Goal: Navigation & Orientation: Find specific page/section

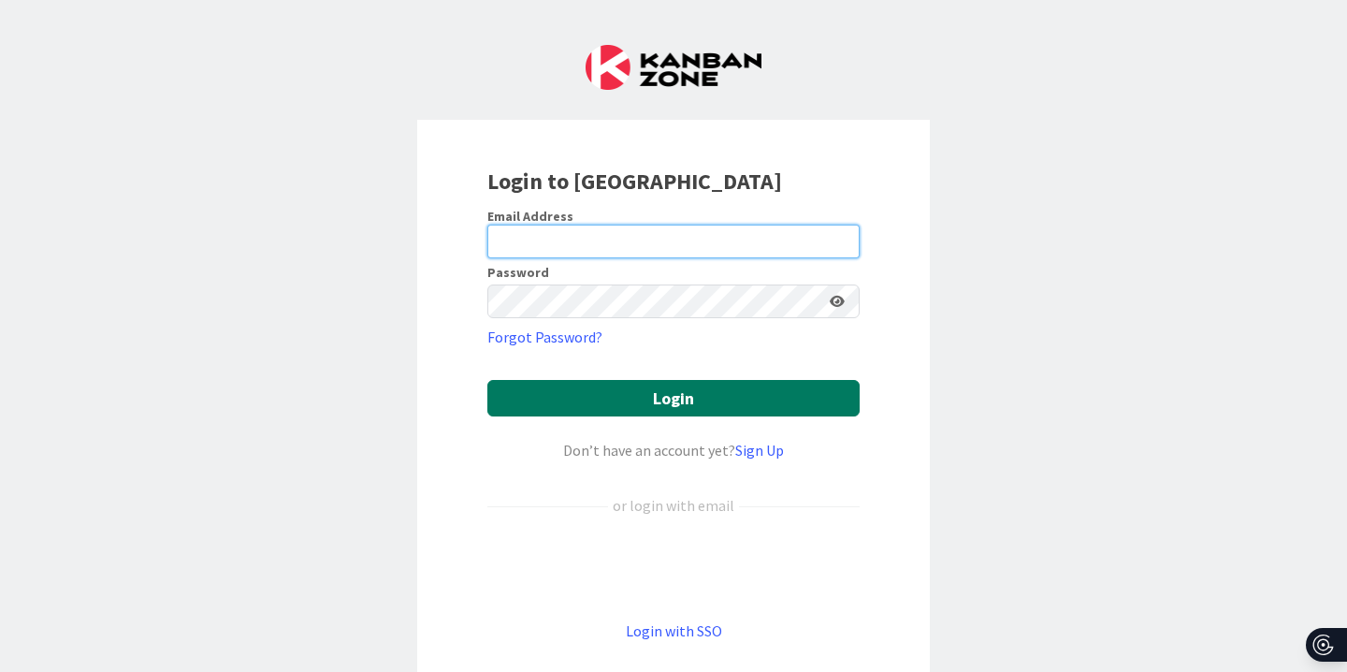
type input "[PERSON_NAME][EMAIL_ADDRESS][PERSON_NAME][DOMAIN_NAME]"
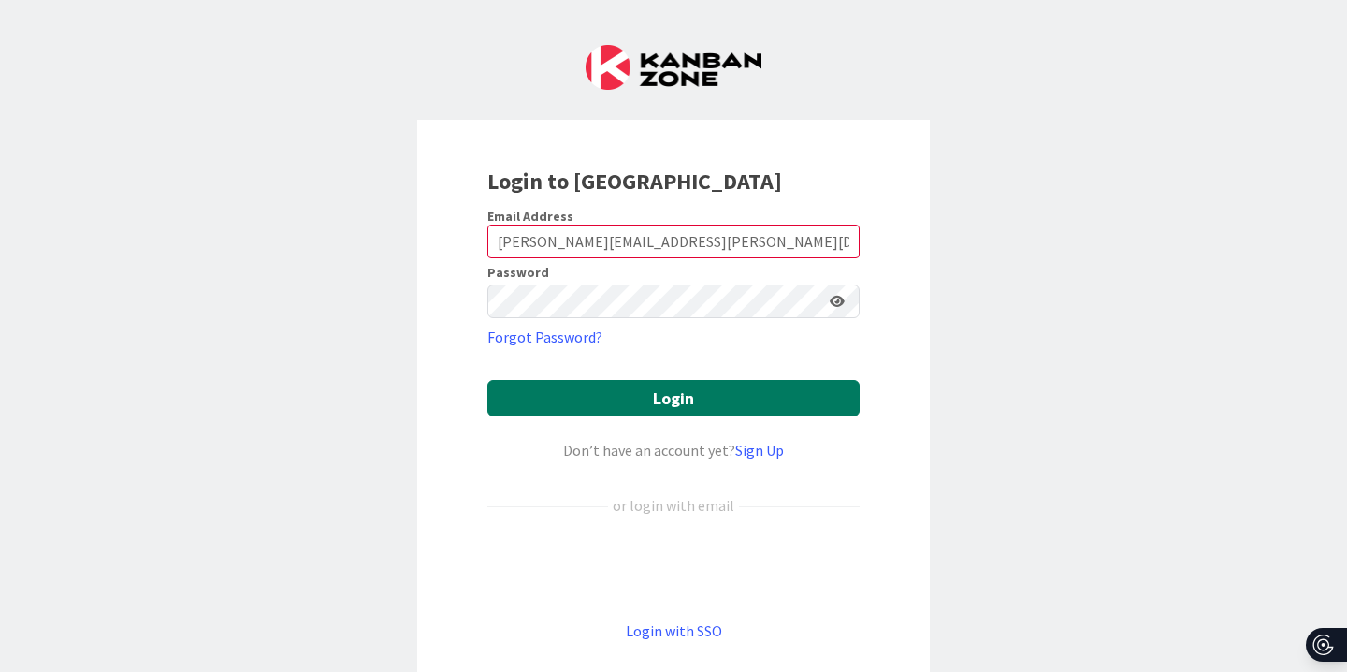
click at [617, 415] on button "Login" at bounding box center [673, 398] width 372 height 36
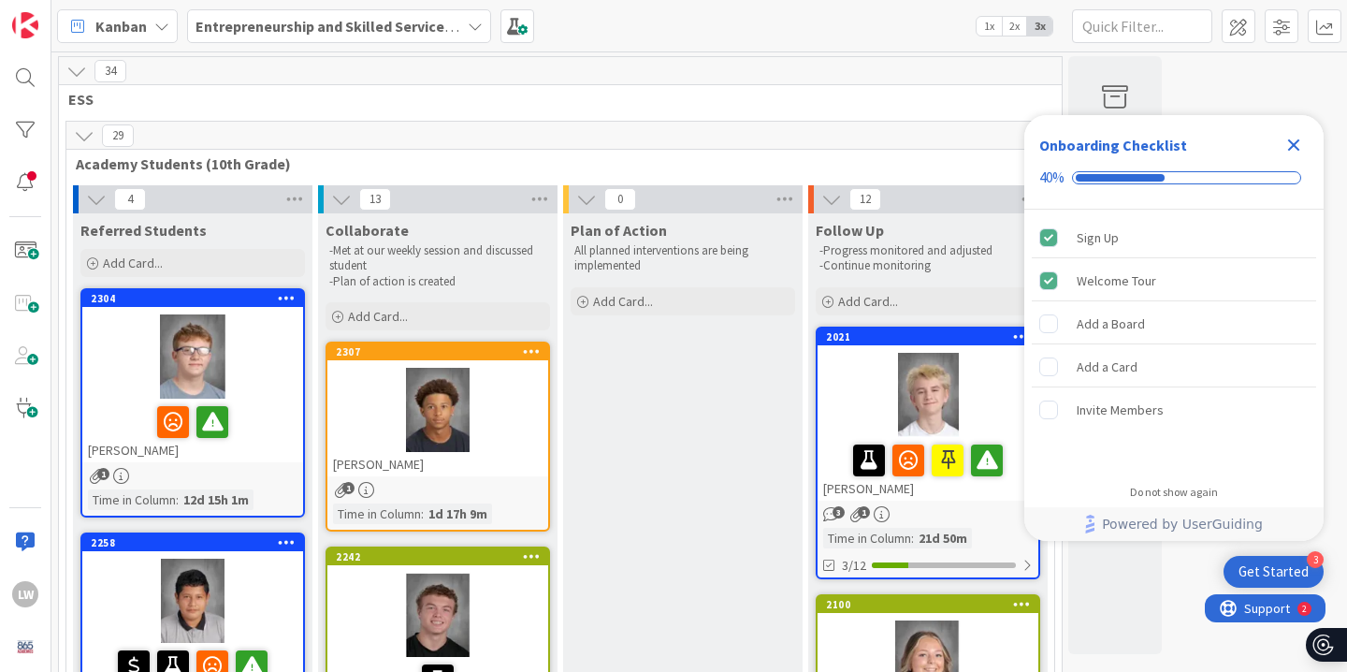
click at [1301, 144] on icon "Close Checklist" at bounding box center [1294, 145] width 22 height 22
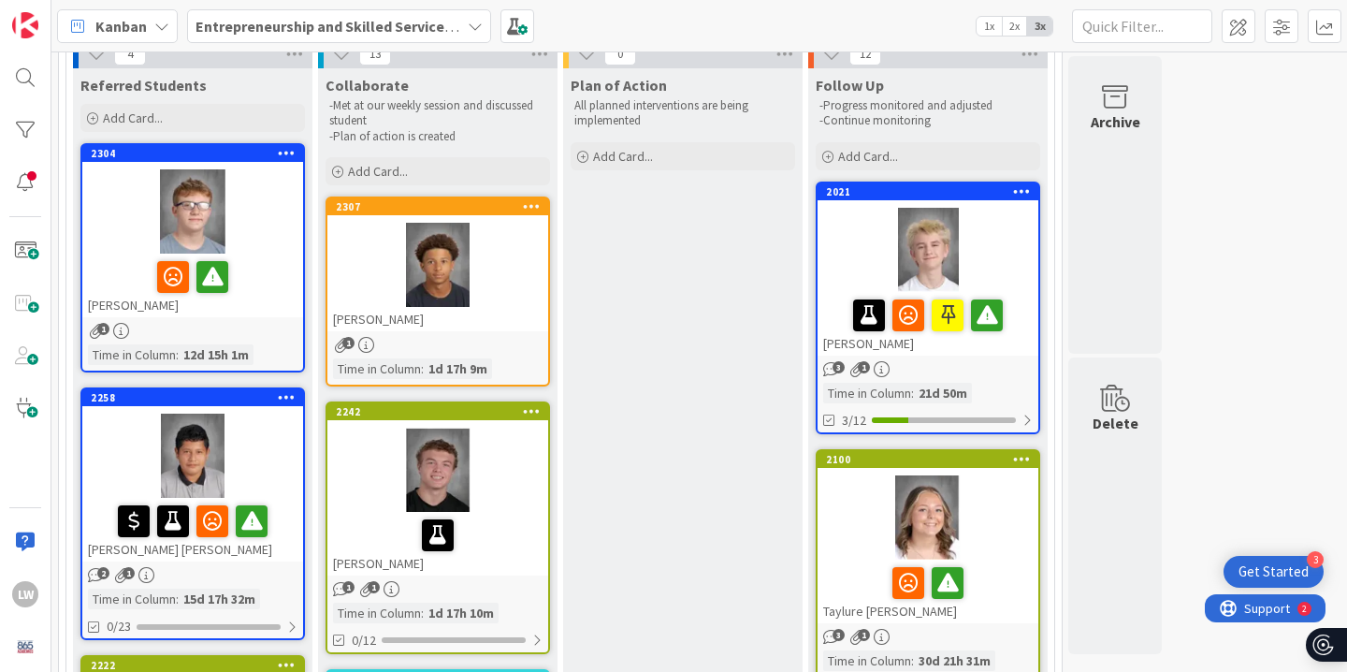
scroll to position [147, 0]
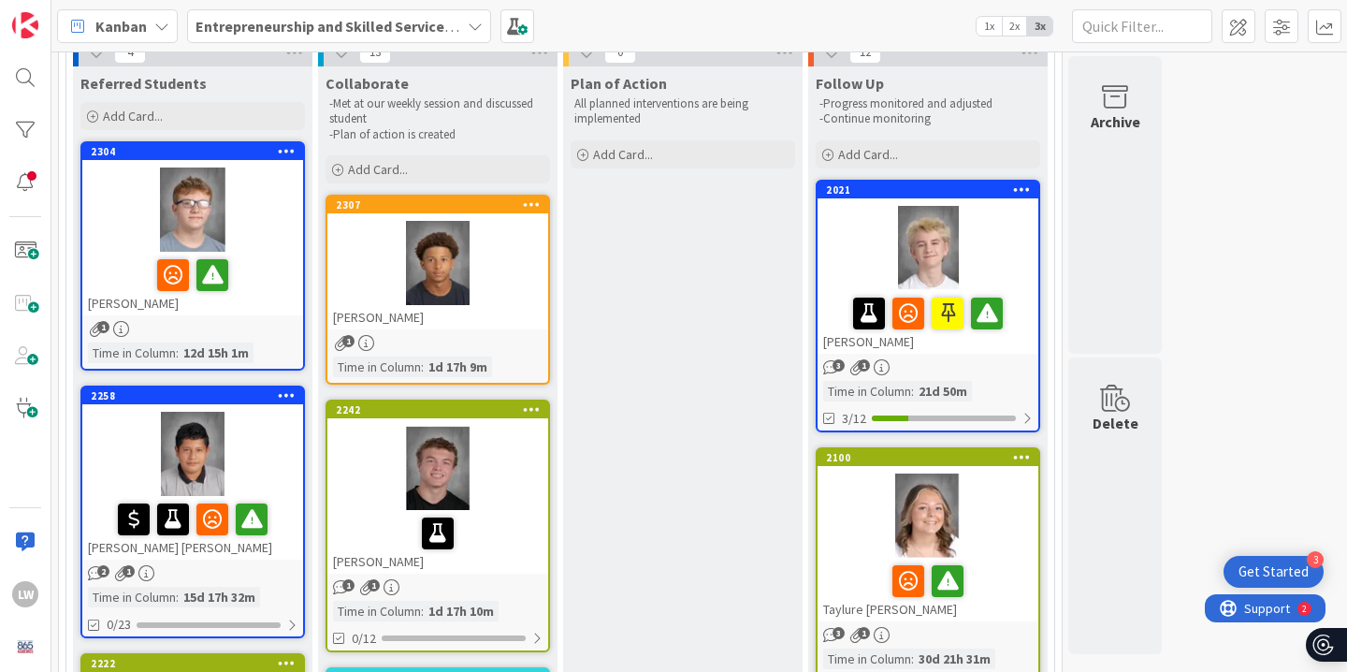
click at [290, 214] on div at bounding box center [192, 209] width 221 height 84
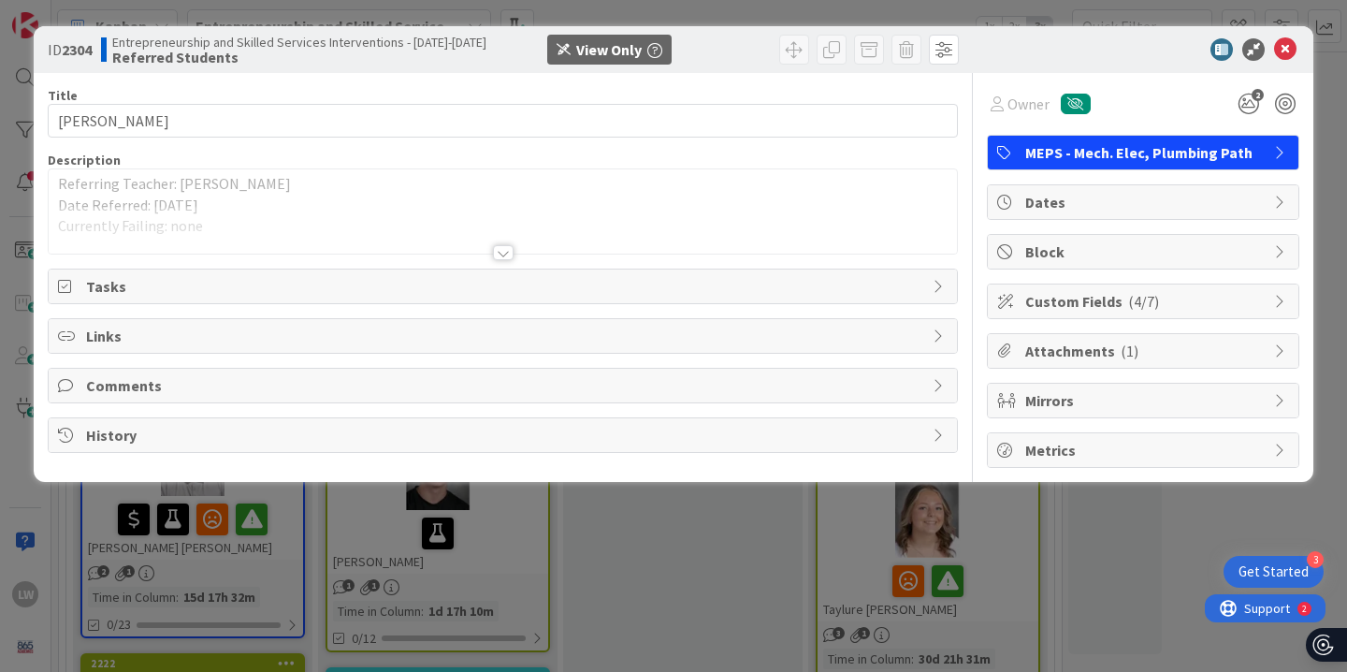
click at [505, 250] on div at bounding box center [503, 252] width 21 height 15
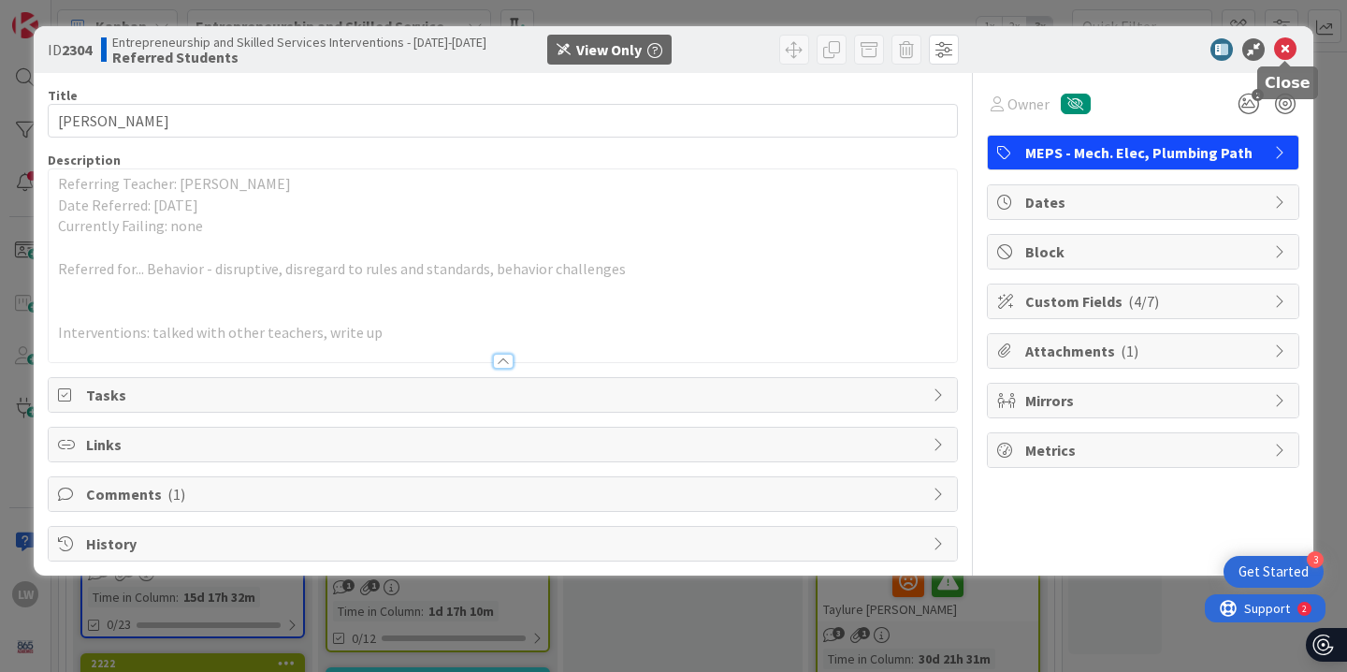
click at [1281, 44] on icon at bounding box center [1285, 49] width 22 height 22
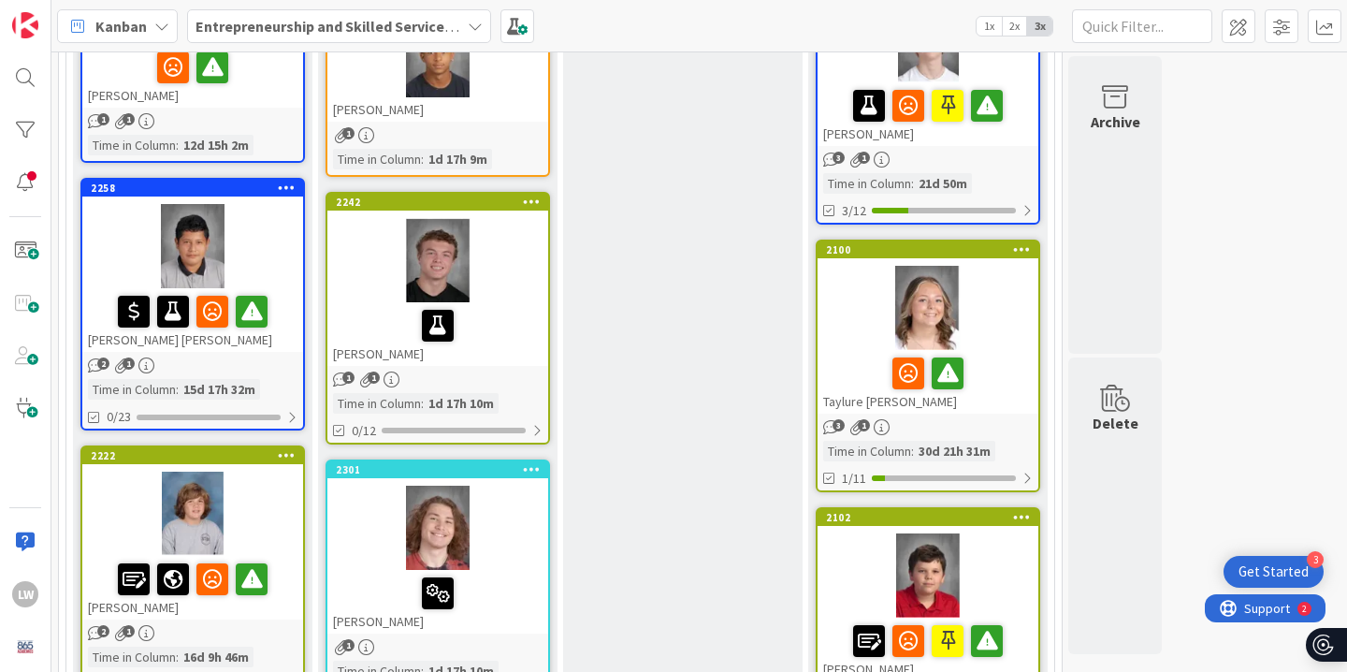
scroll to position [357, 0]
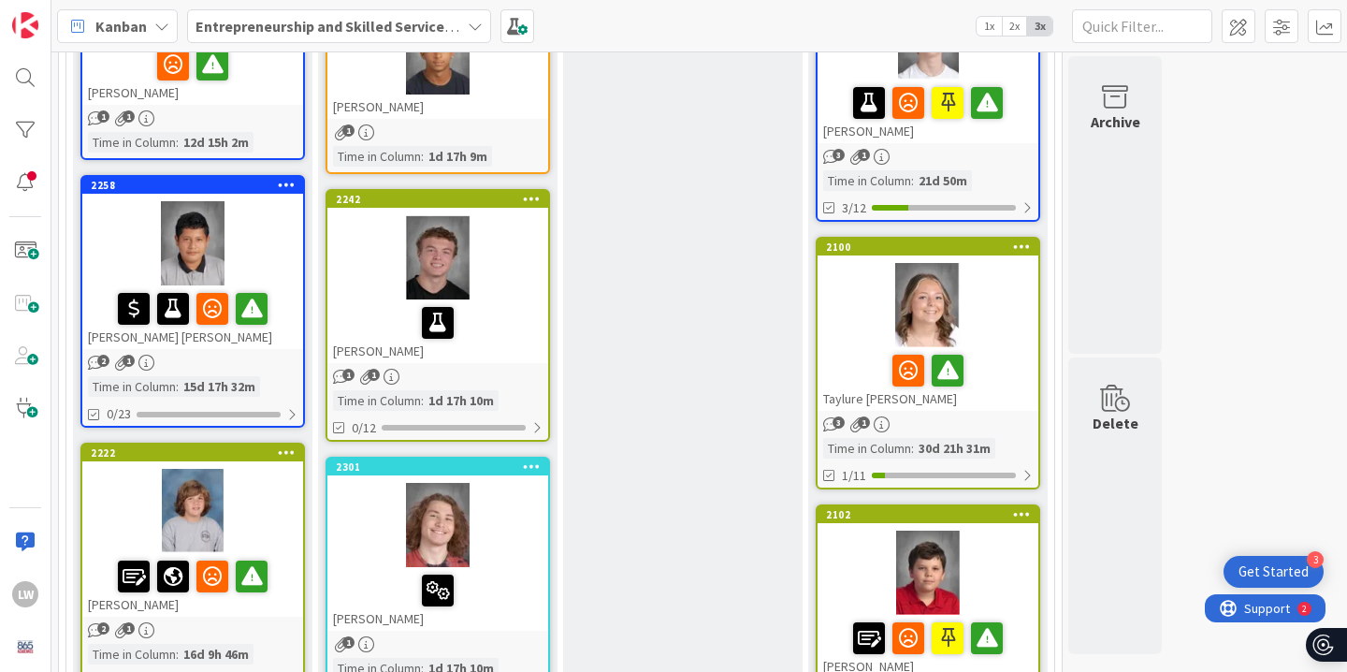
click at [264, 233] on div at bounding box center [192, 243] width 221 height 84
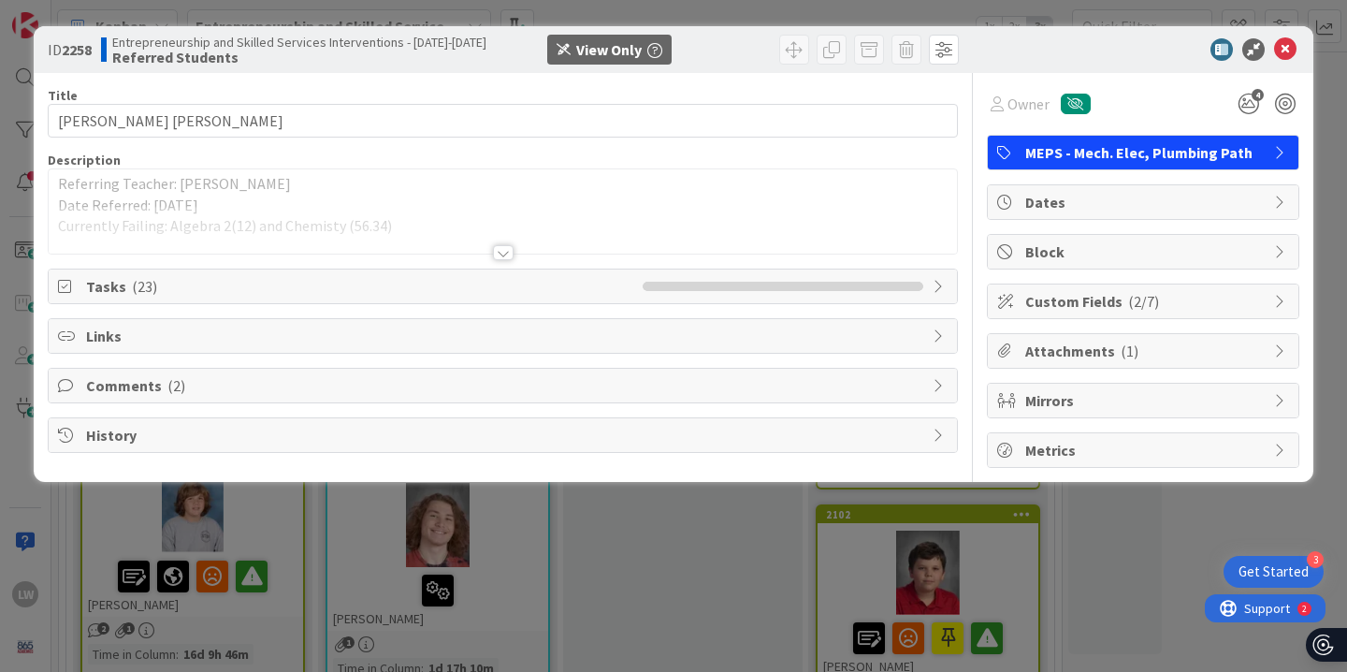
click at [505, 249] on div at bounding box center [503, 252] width 21 height 15
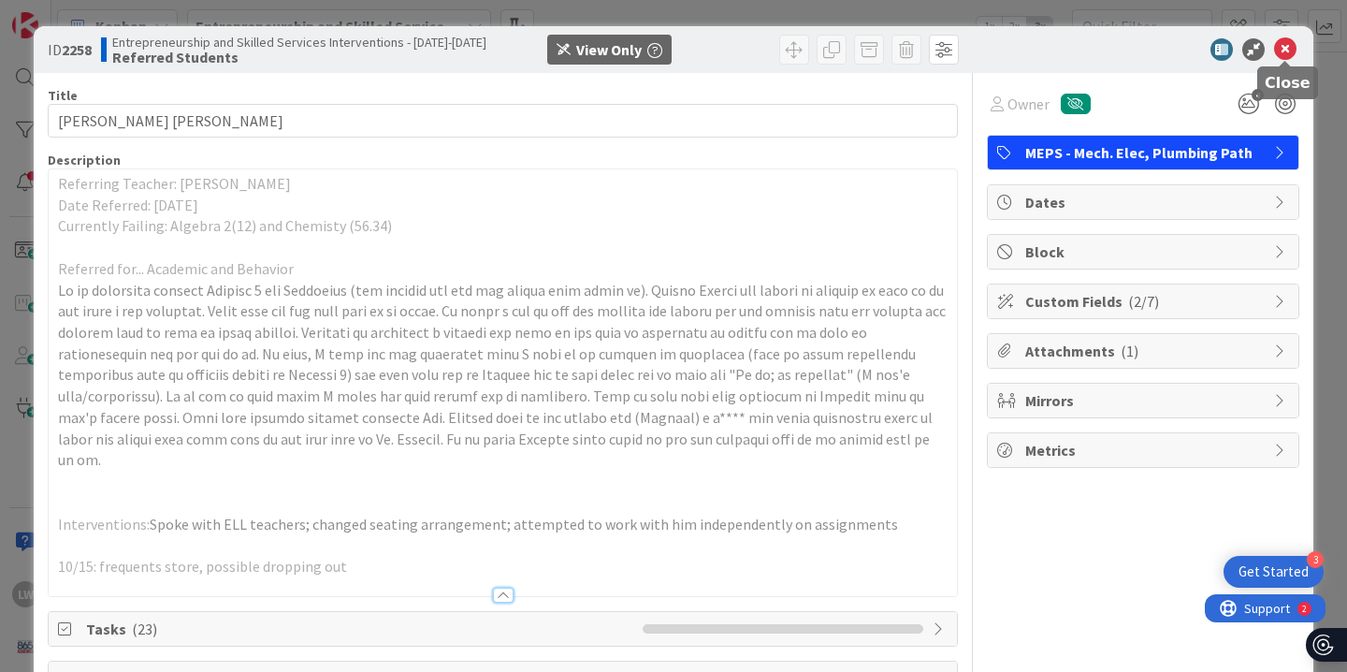
click at [1282, 54] on icon at bounding box center [1285, 49] width 22 height 22
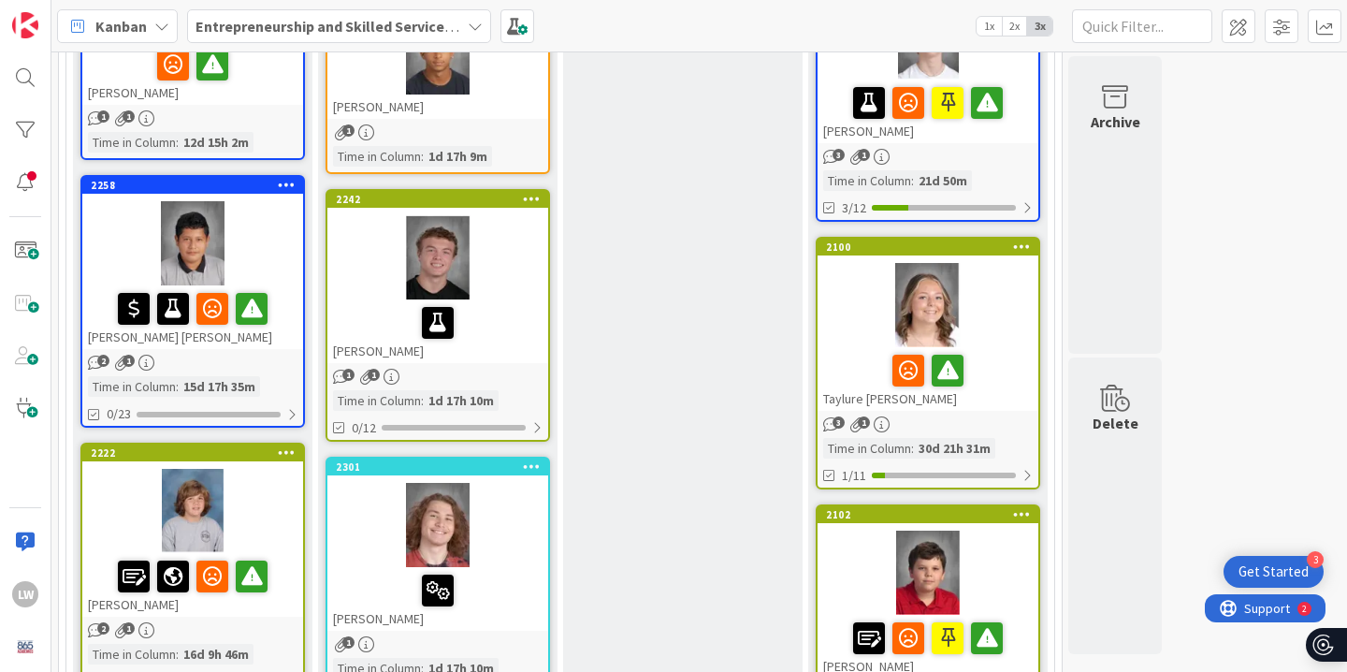
click at [293, 520] on div at bounding box center [192, 511] width 221 height 84
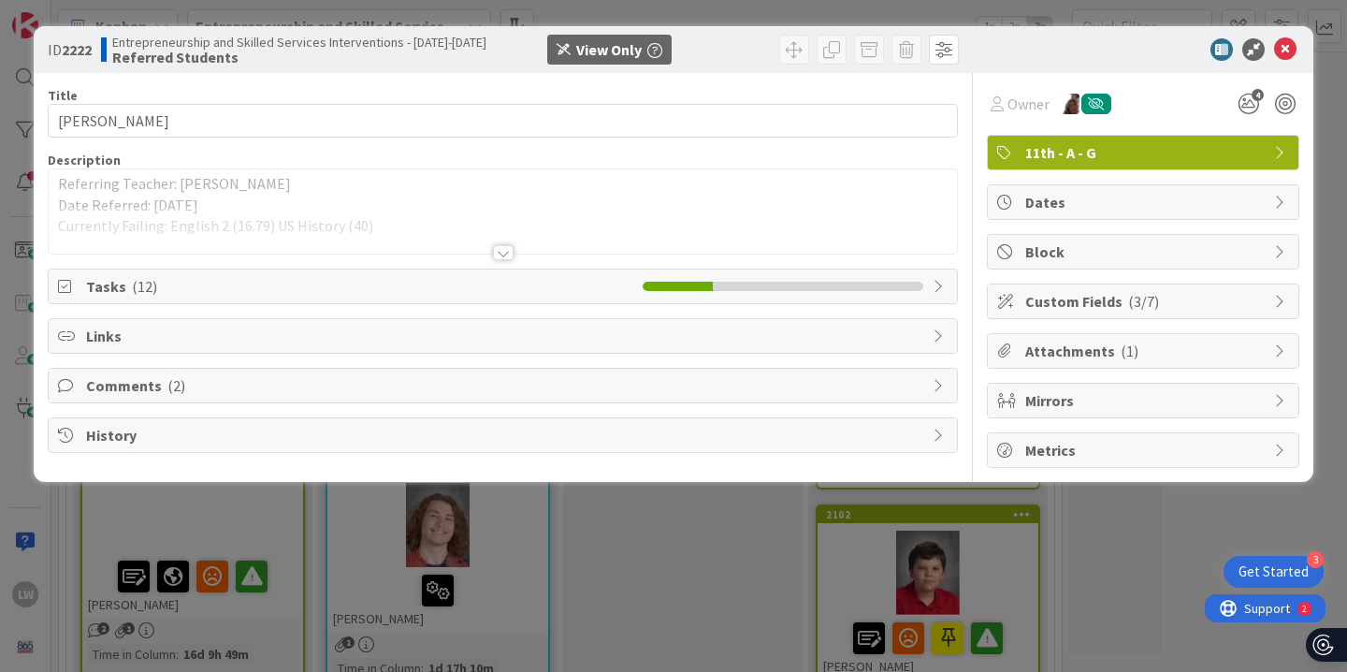
click at [503, 258] on div at bounding box center [503, 252] width 21 height 15
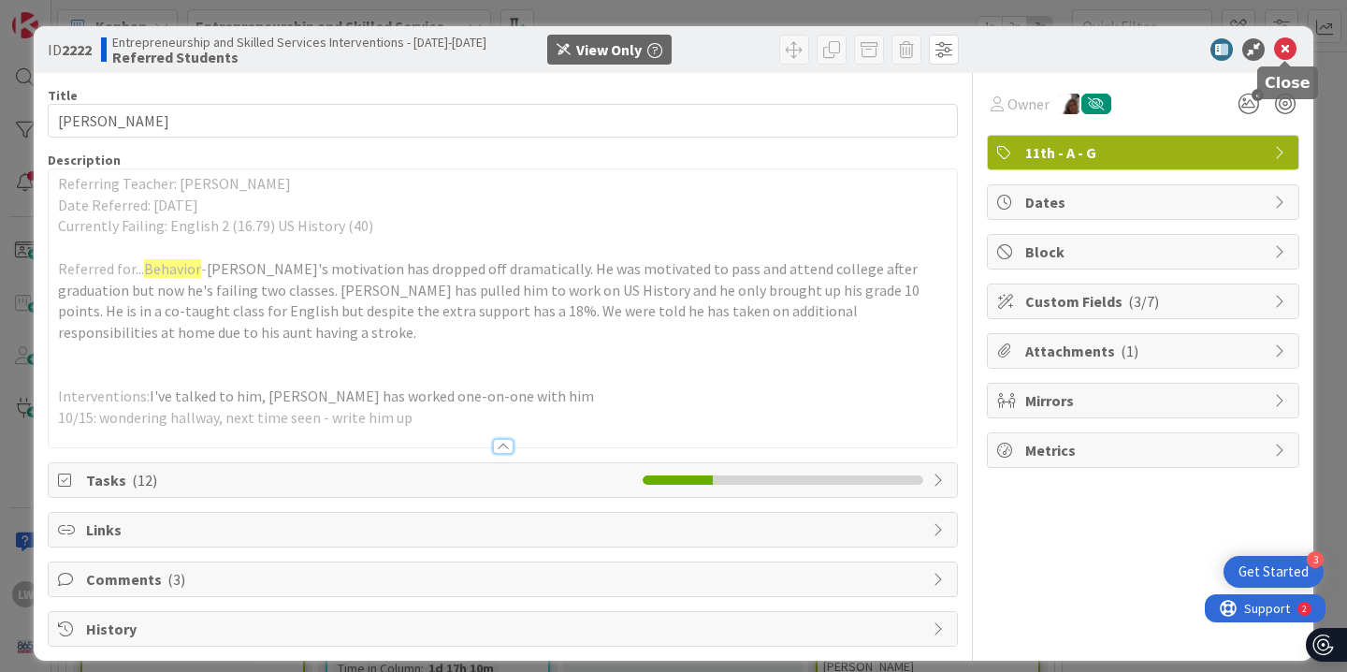
click at [1277, 55] on icon at bounding box center [1285, 49] width 22 height 22
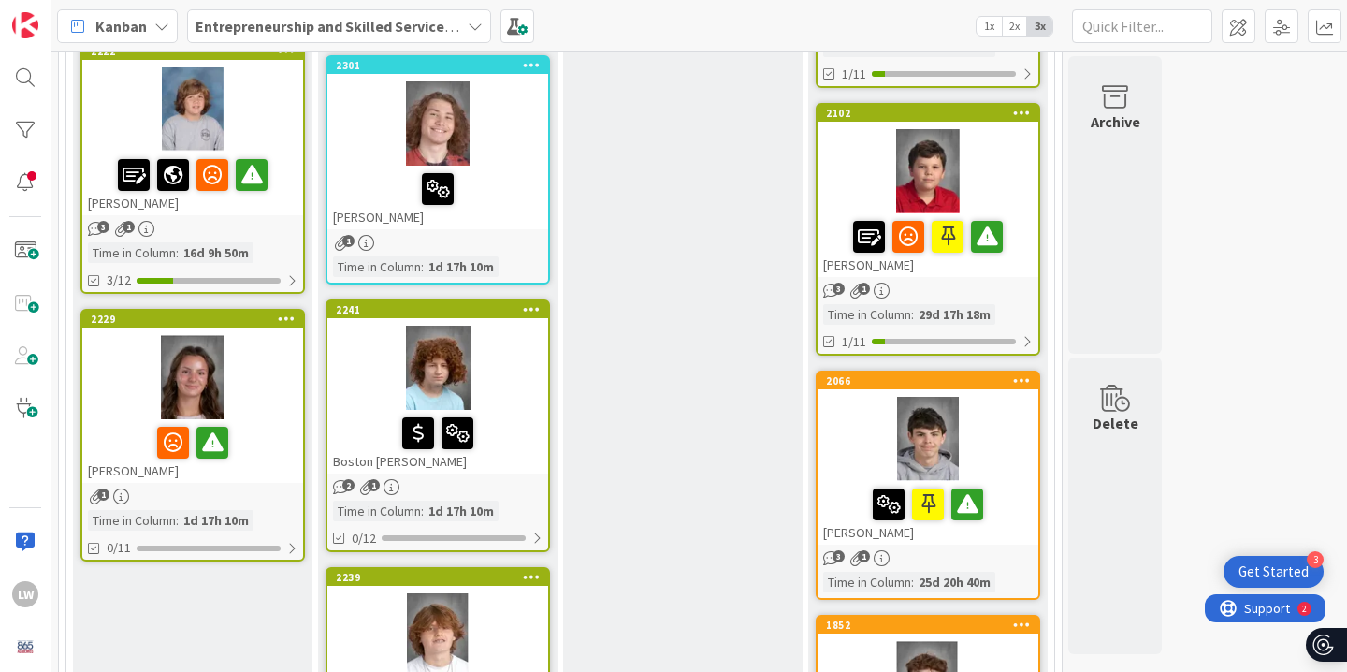
click at [278, 373] on div at bounding box center [192, 377] width 221 height 84
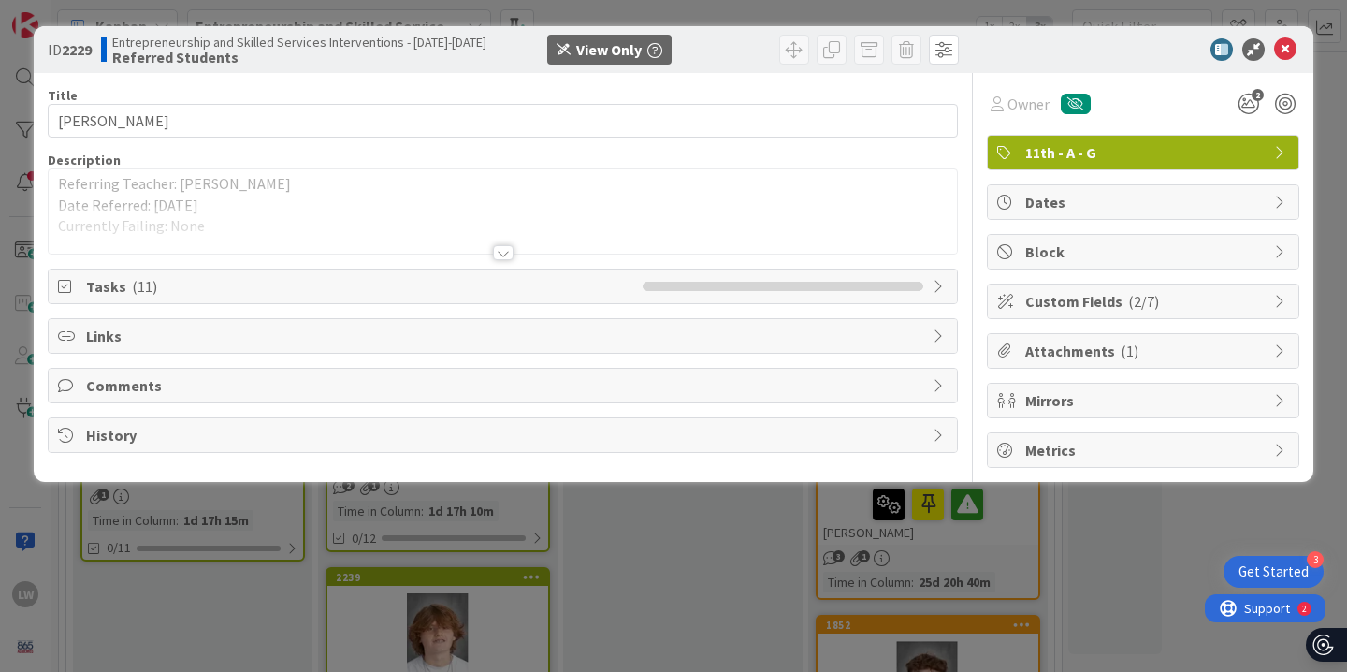
click at [506, 262] on div "Title 11 / 128 [PERSON_NAME] Description Referring Teacher: [PERSON_NAME] Date …" at bounding box center [503, 270] width 910 height 395
click at [504, 252] on div at bounding box center [503, 252] width 21 height 15
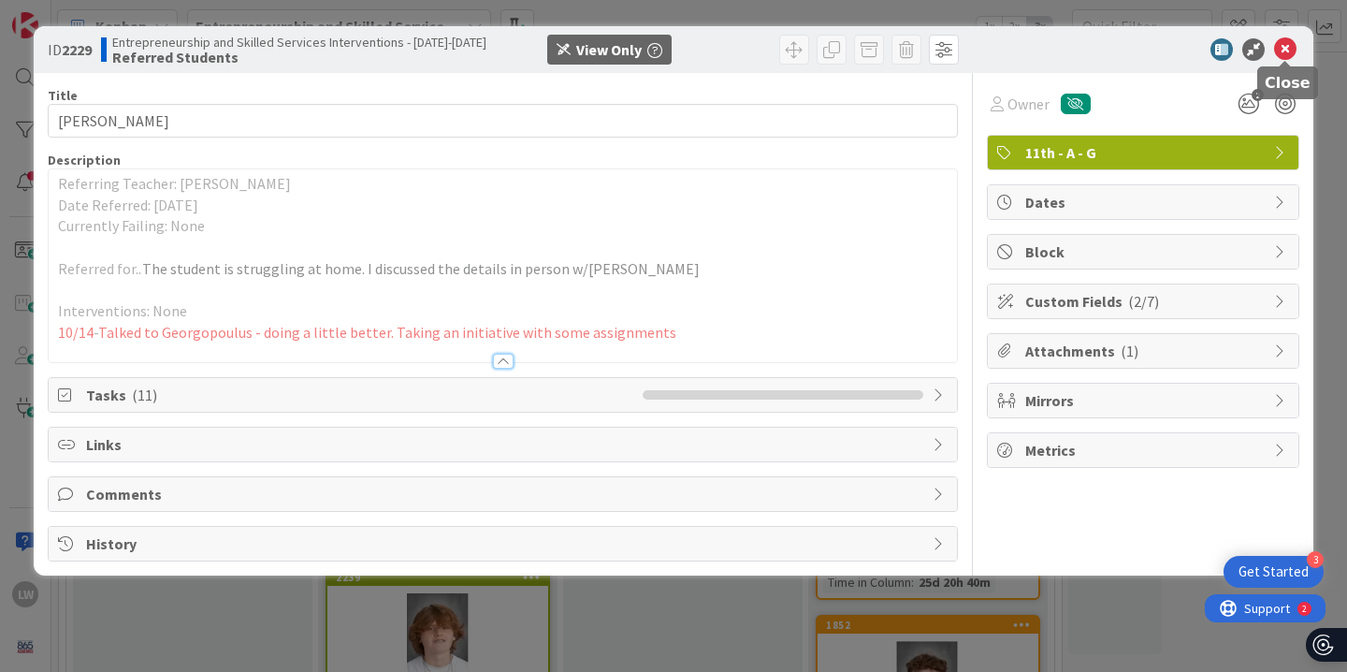
click at [1278, 54] on icon at bounding box center [1285, 49] width 22 height 22
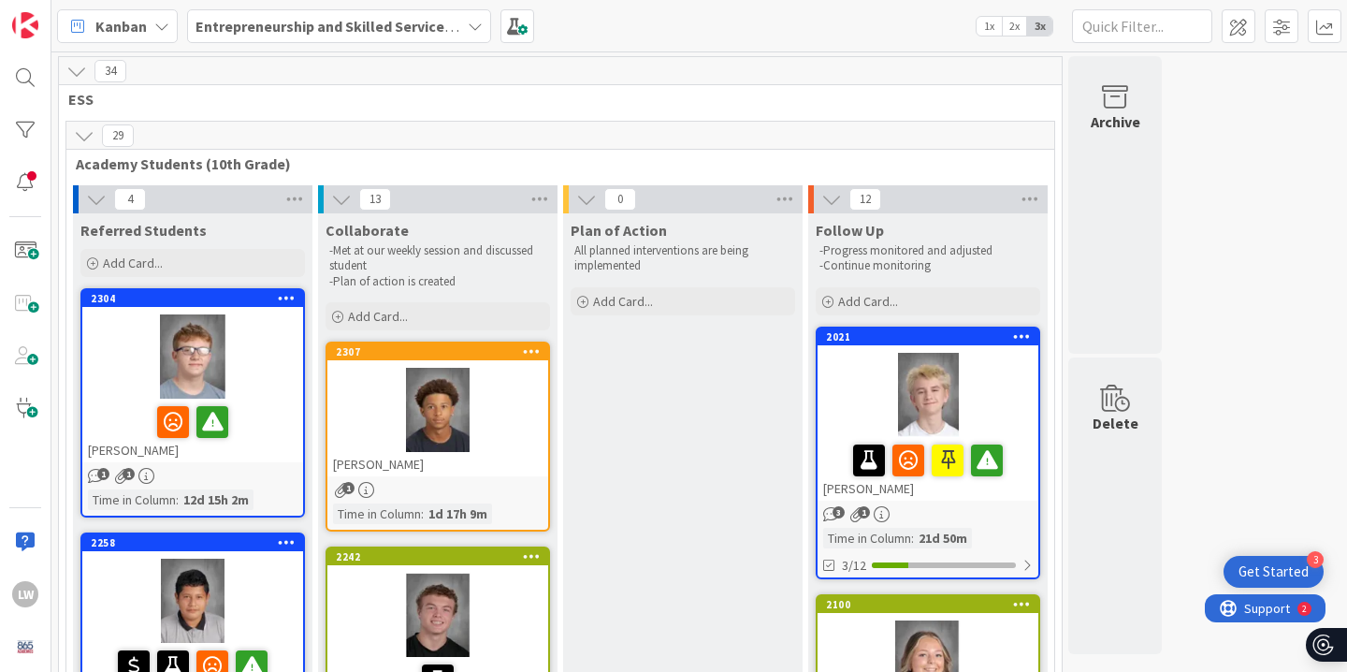
click at [1005, 403] on div at bounding box center [928, 395] width 221 height 84
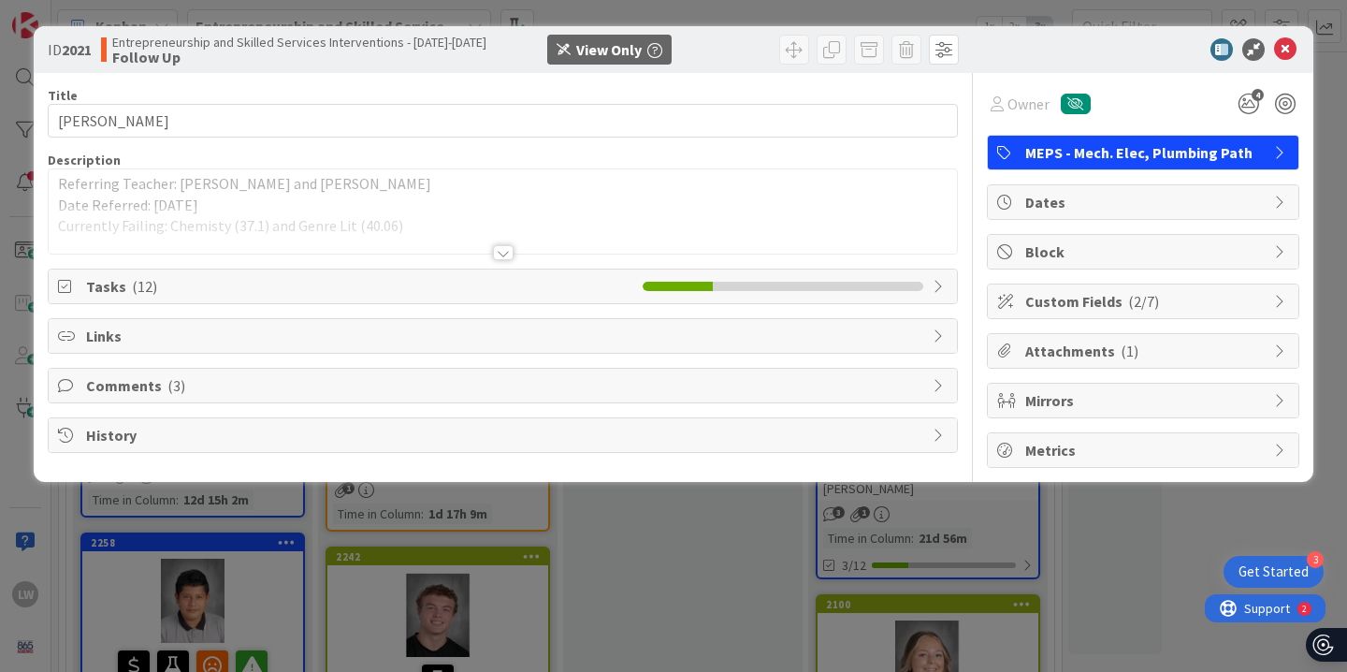
click at [509, 253] on div at bounding box center [503, 252] width 21 height 15
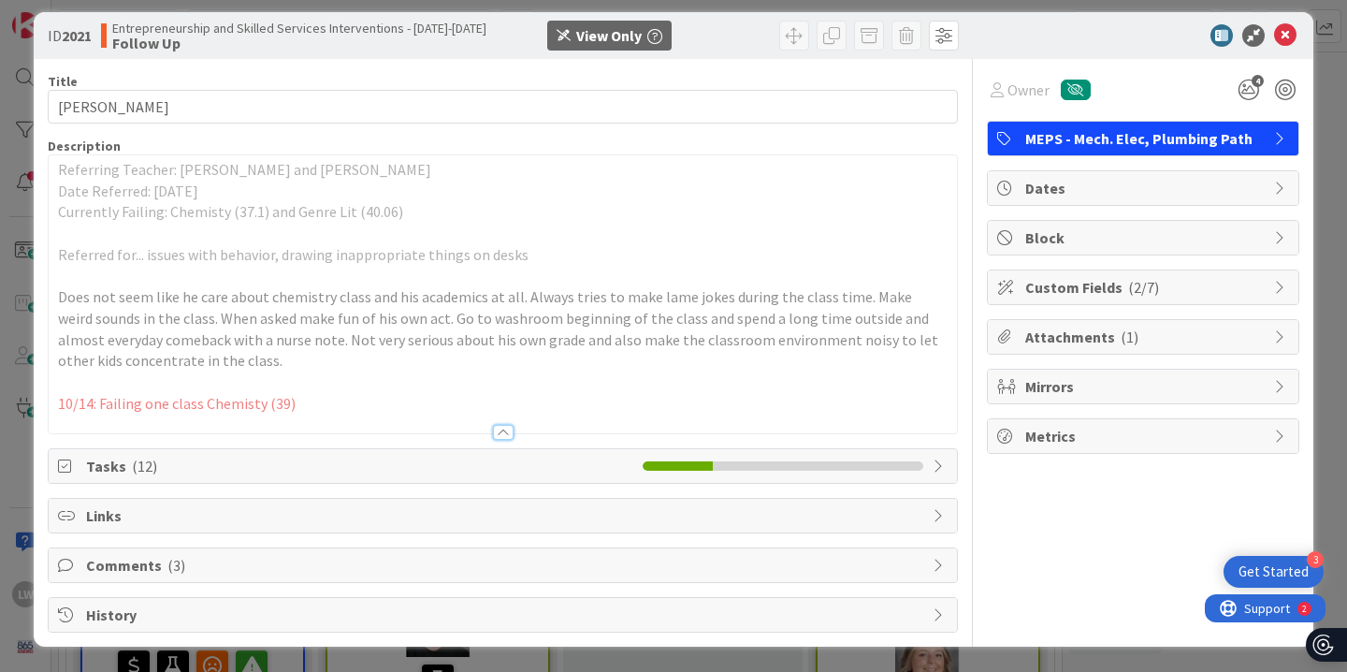
scroll to position [13, 0]
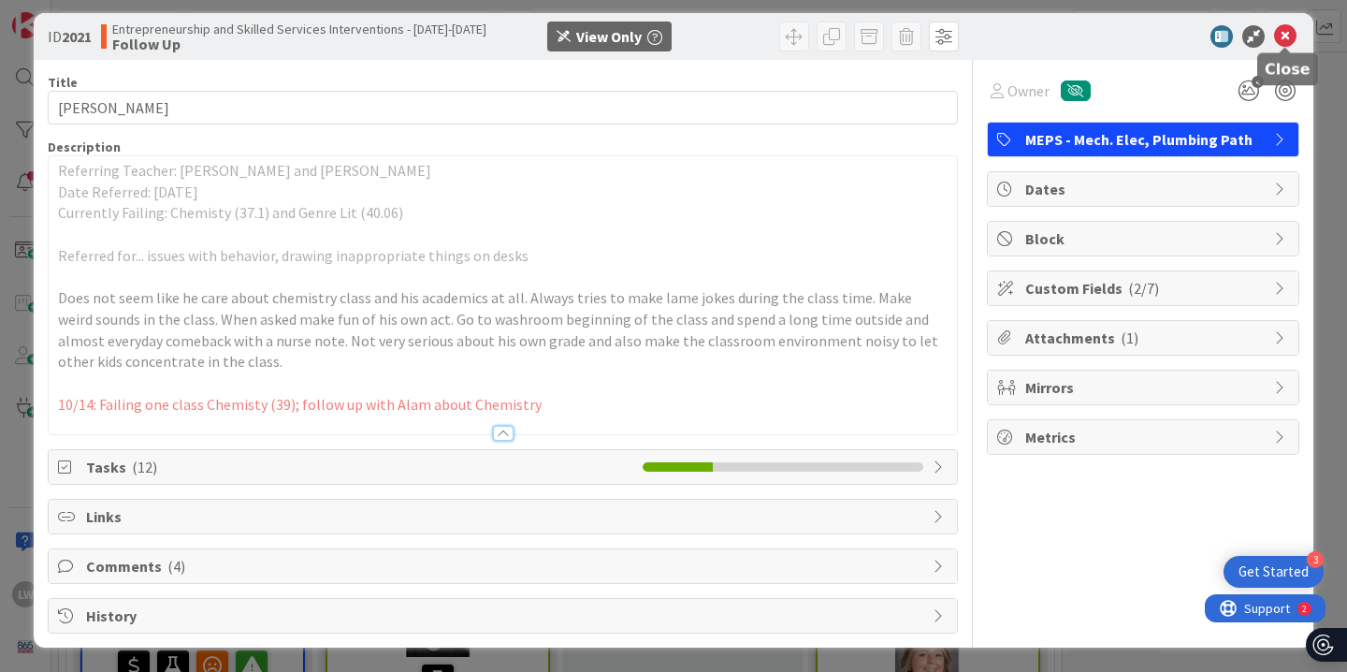
click at [1283, 29] on icon at bounding box center [1285, 36] width 22 height 22
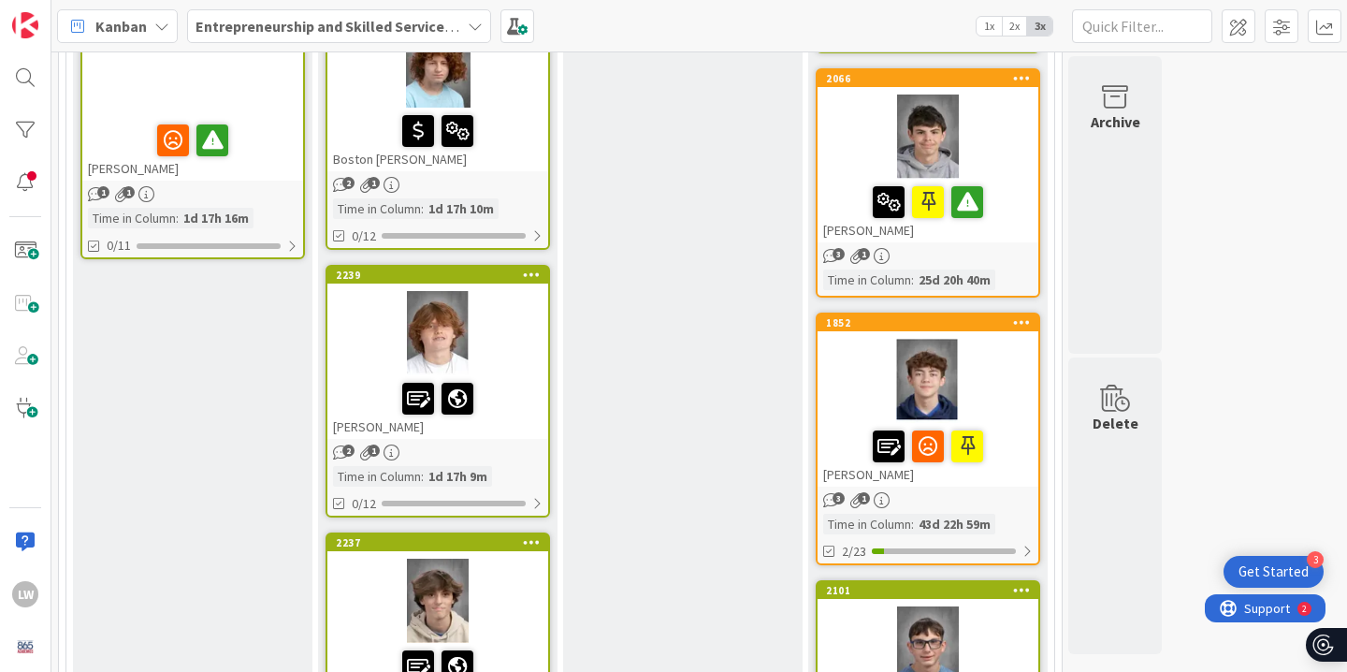
scroll to position [1059, 0]
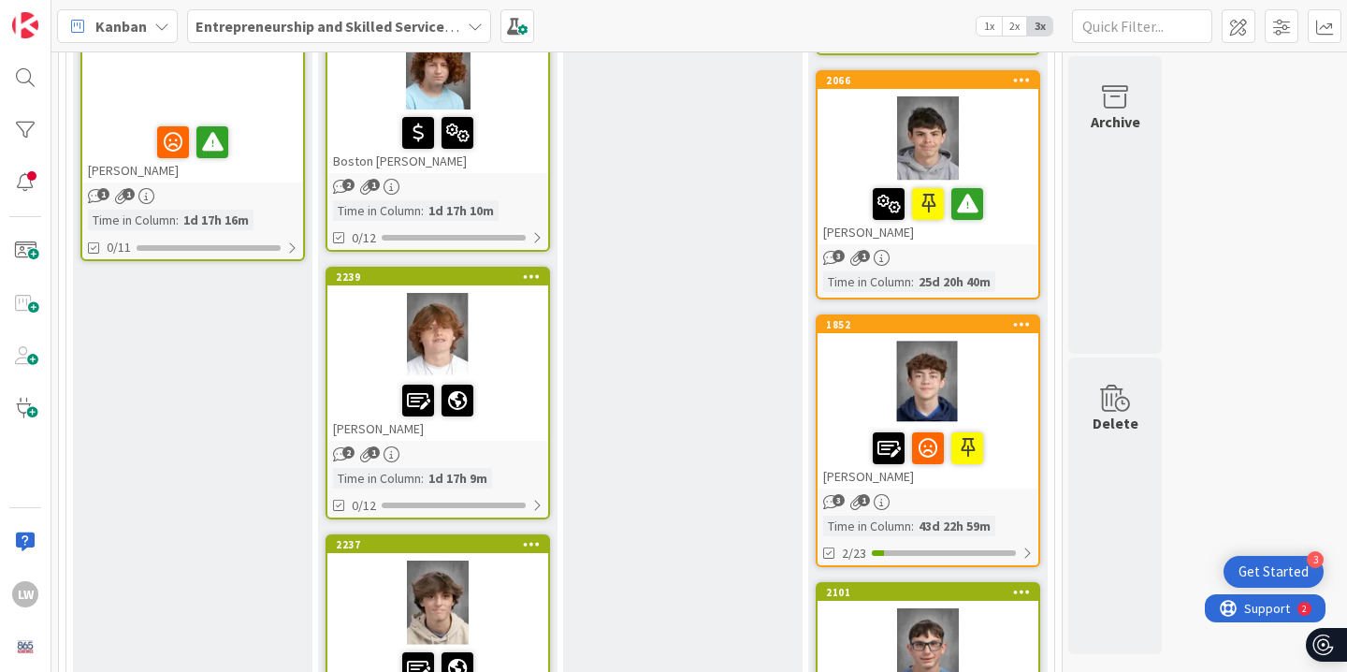
click at [849, 383] on div at bounding box center [928, 383] width 221 height 84
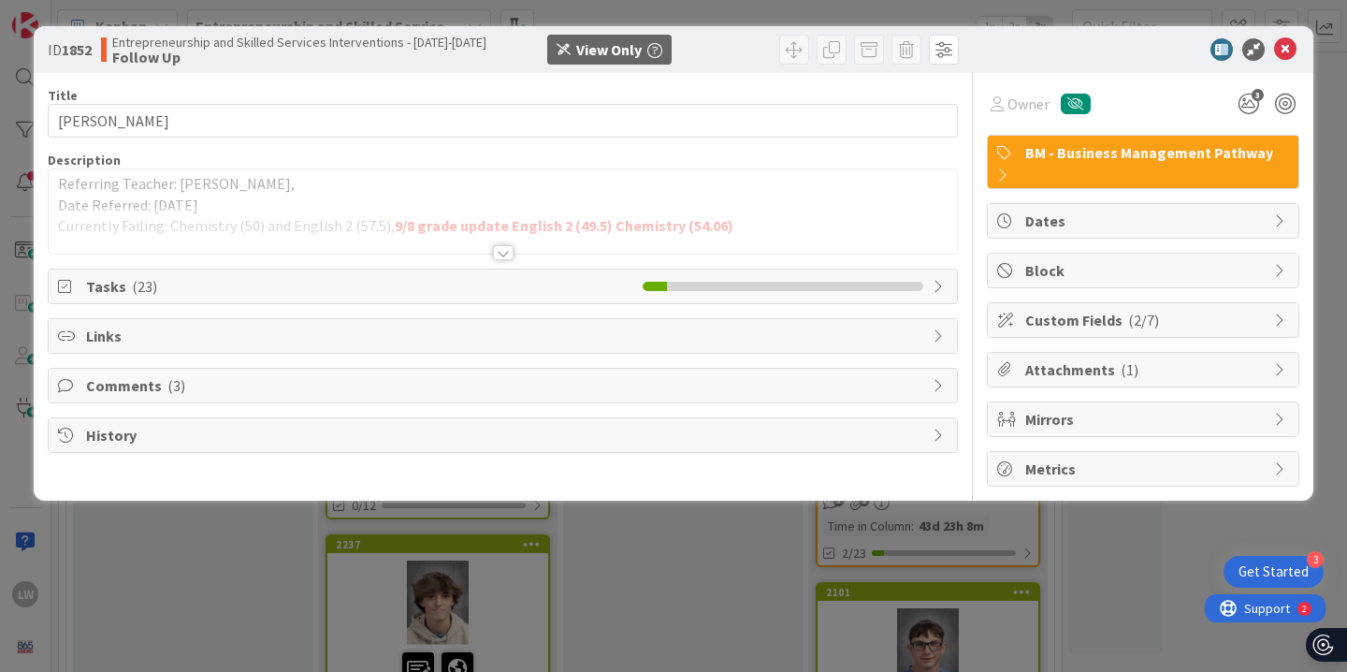
click at [496, 254] on div at bounding box center [503, 252] width 21 height 15
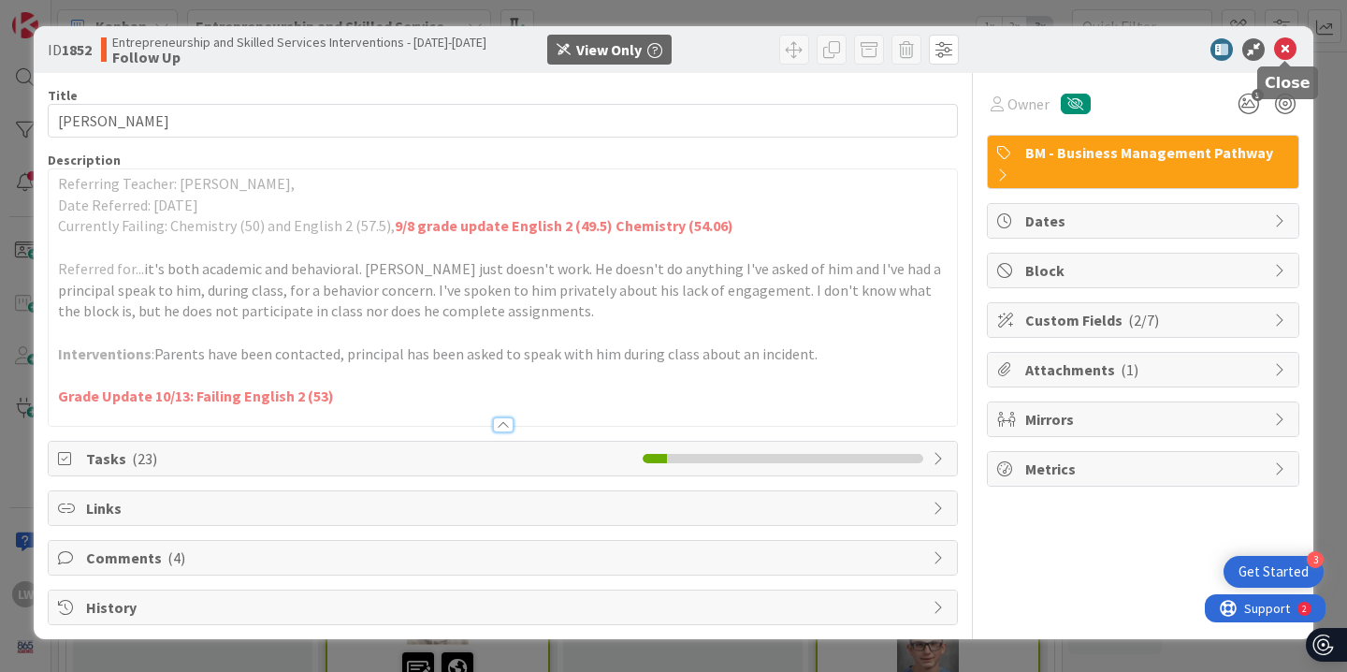
click at [1283, 51] on icon at bounding box center [1285, 49] width 22 height 22
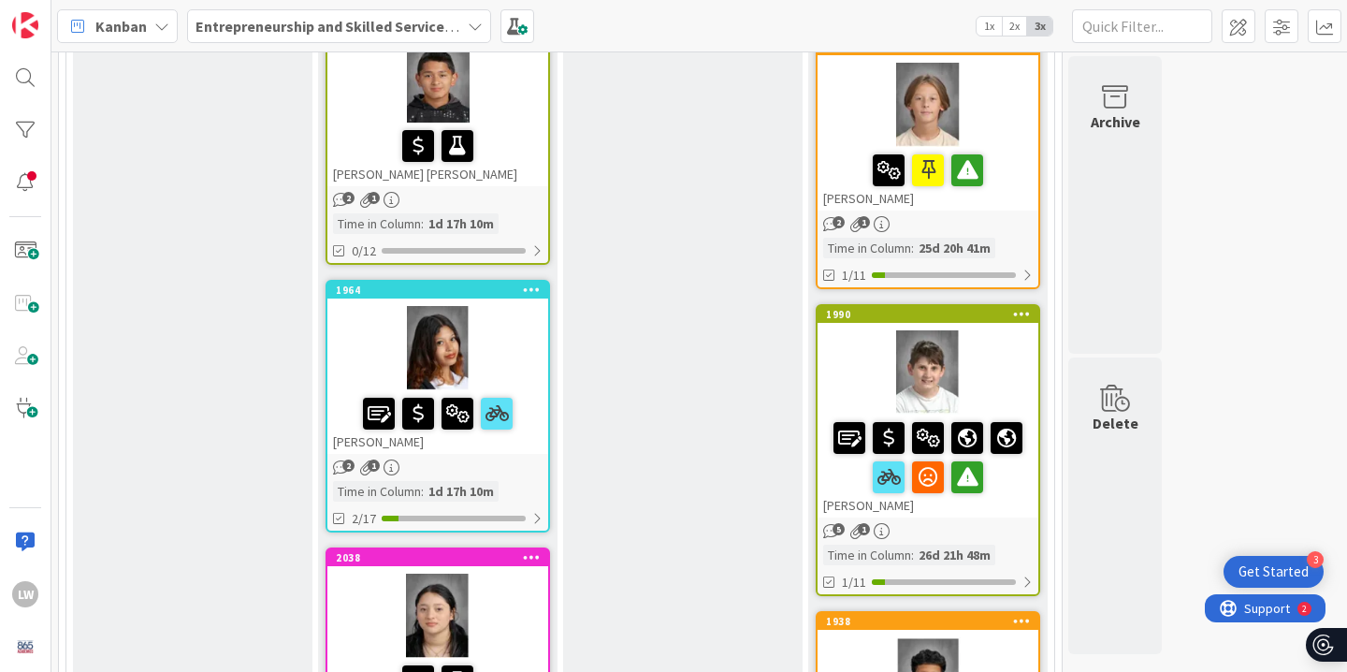
scroll to position [2113, 0]
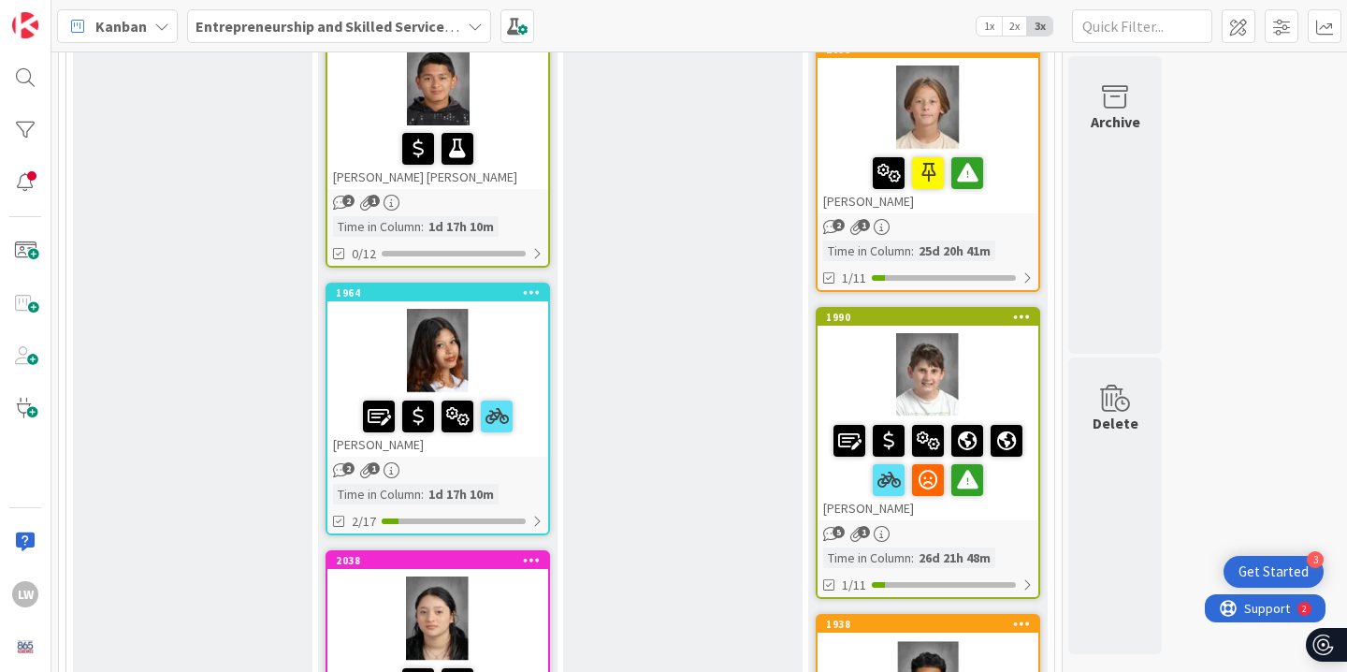
click at [857, 88] on div at bounding box center [928, 107] width 221 height 84
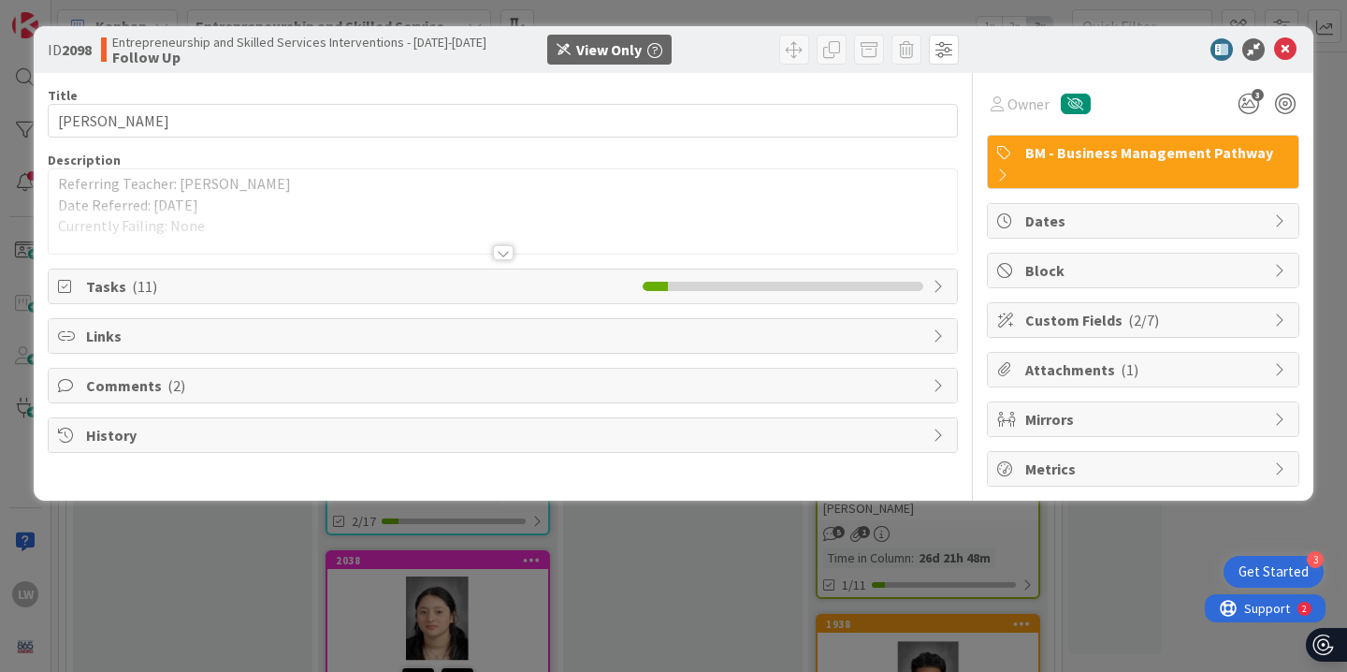
click at [512, 250] on div at bounding box center [503, 252] width 21 height 15
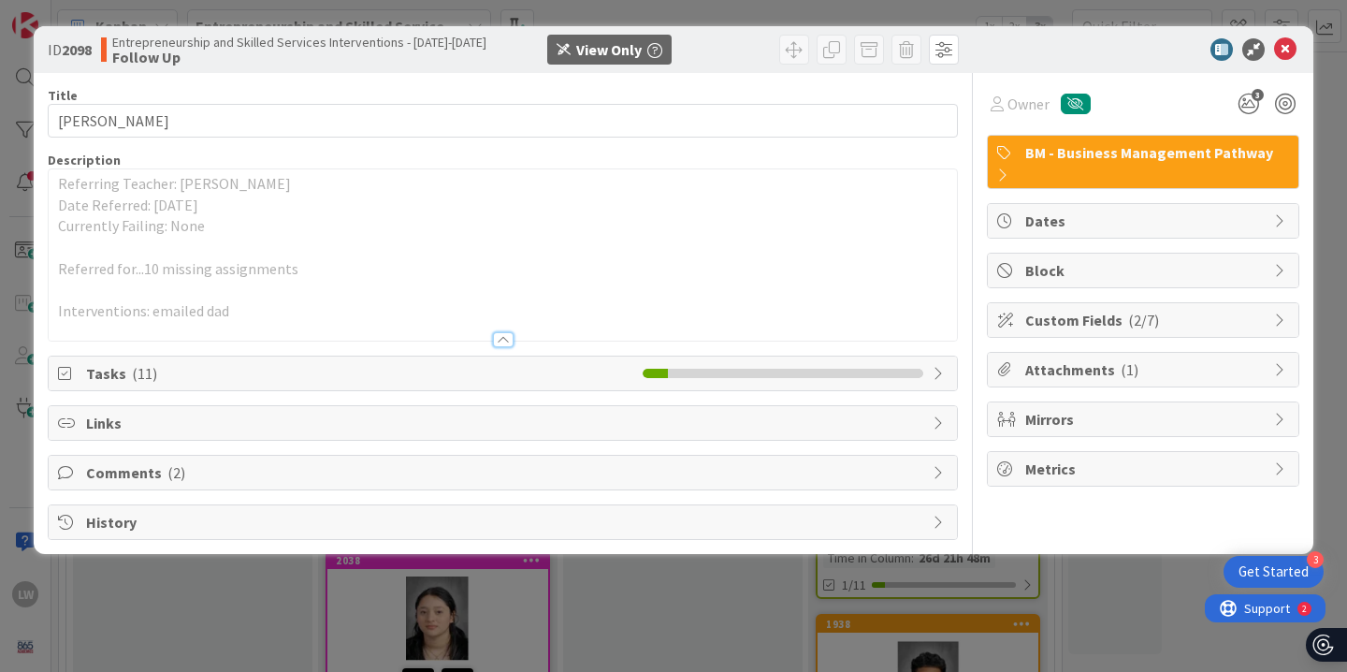
click at [496, 329] on div at bounding box center [503, 331] width 908 height 20
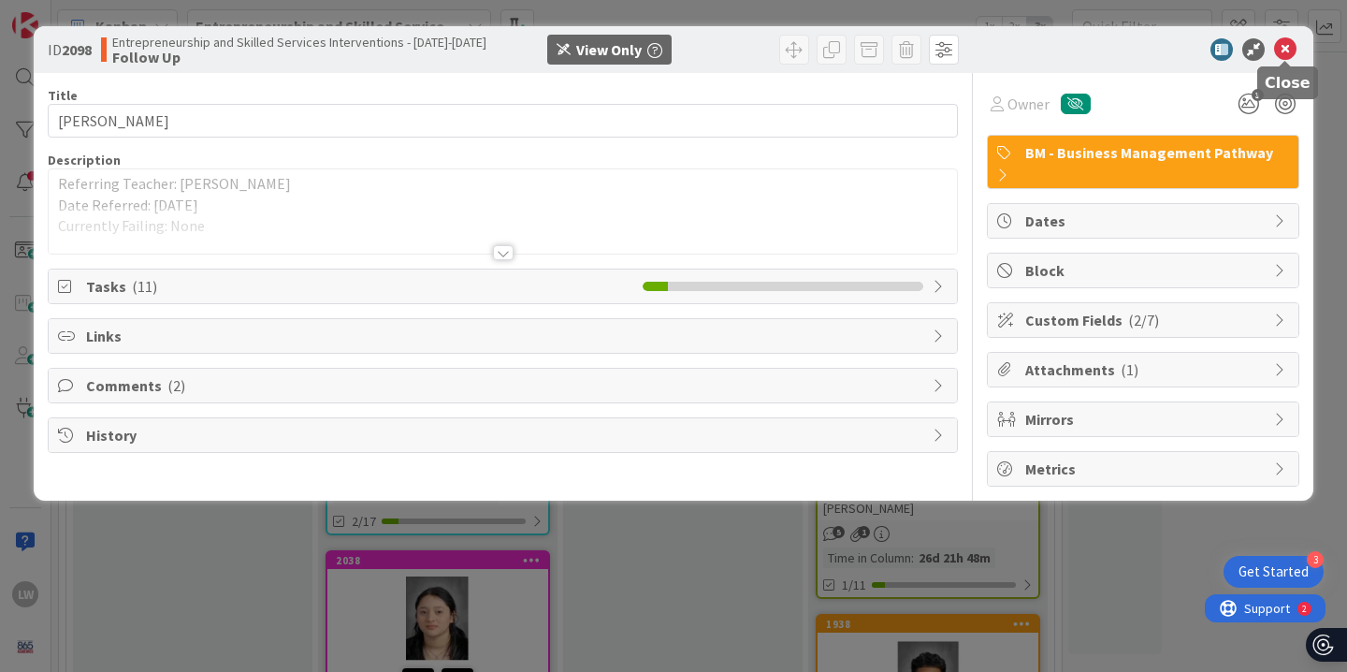
click at [1287, 49] on icon at bounding box center [1285, 49] width 22 height 22
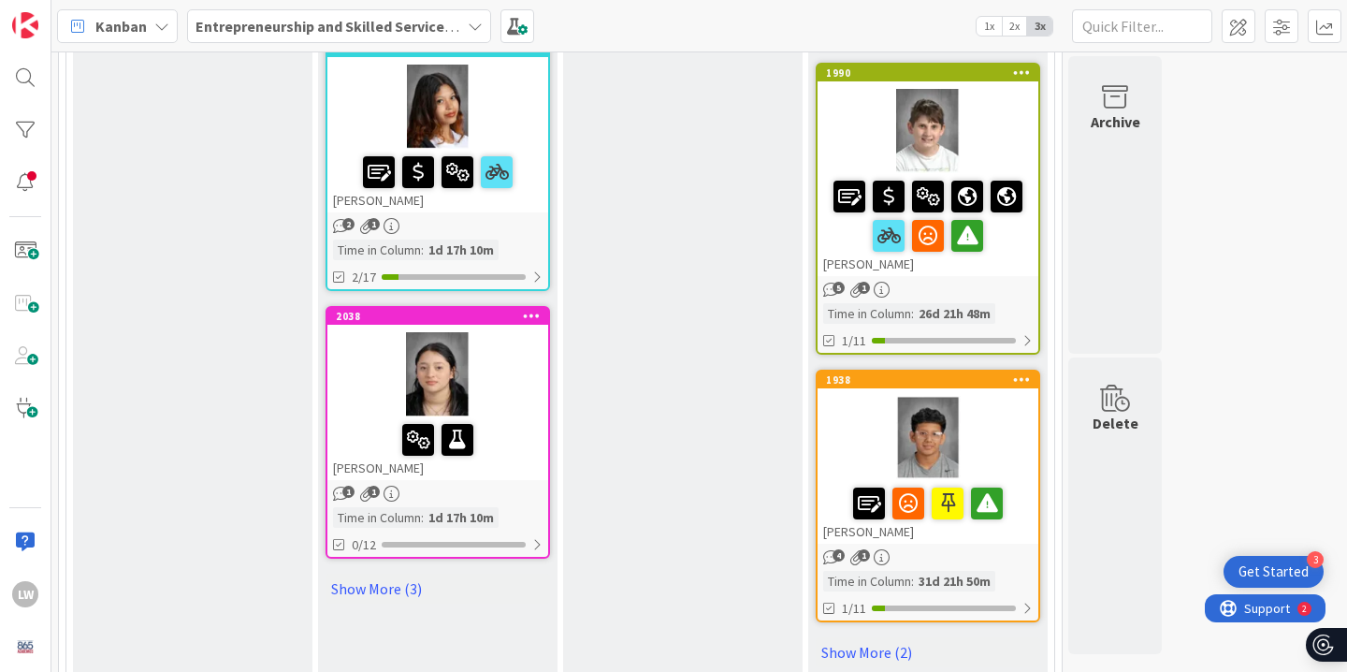
scroll to position [2380, 0]
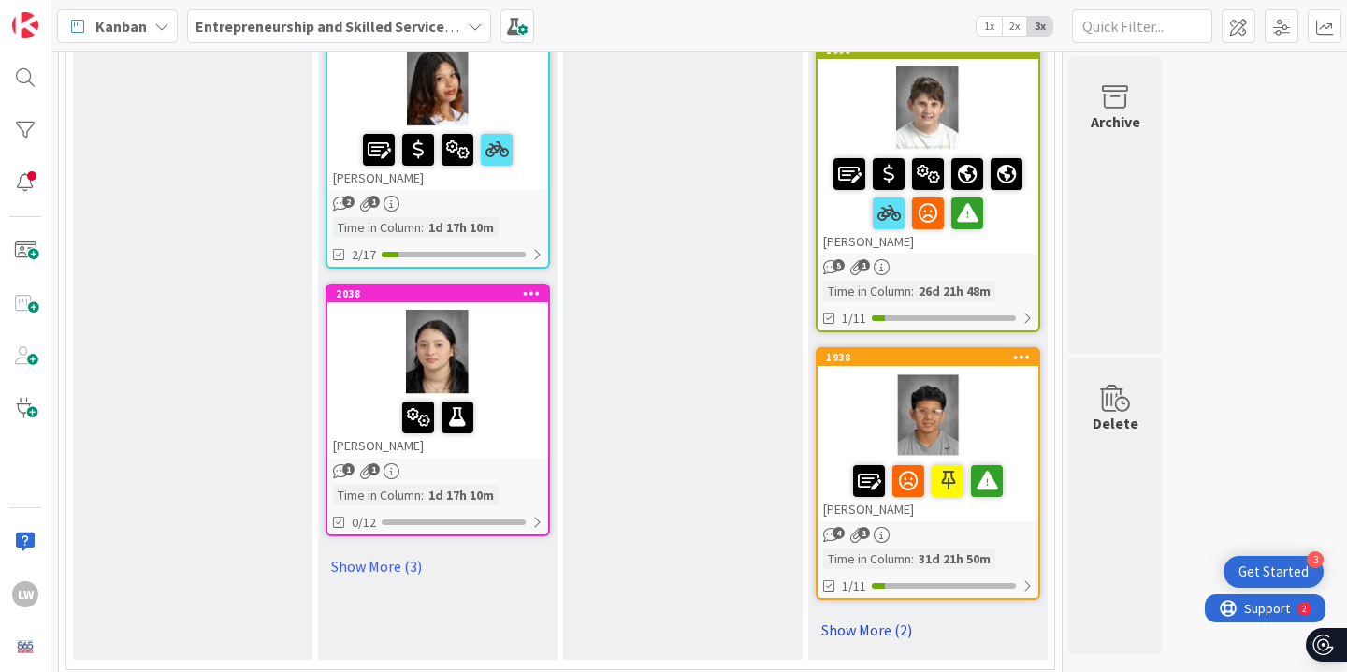
click at [871, 634] on link "Show More (2)" at bounding box center [928, 630] width 225 height 30
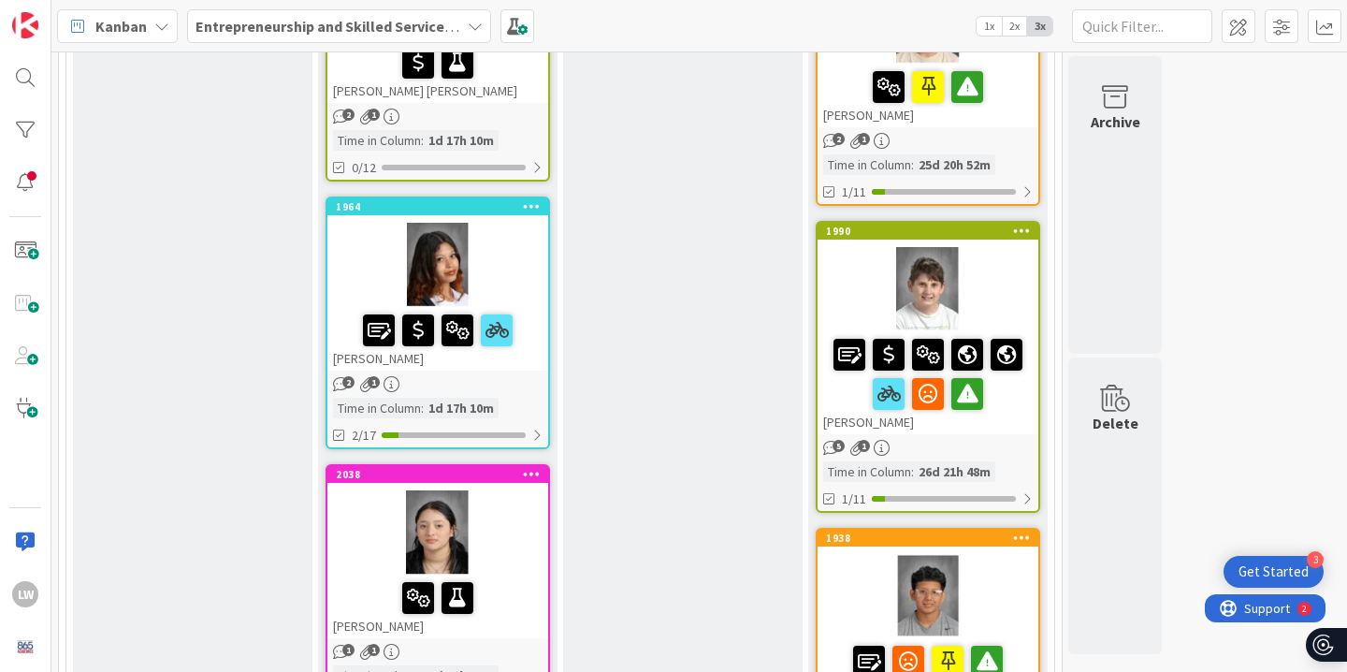
scroll to position [2206, 0]
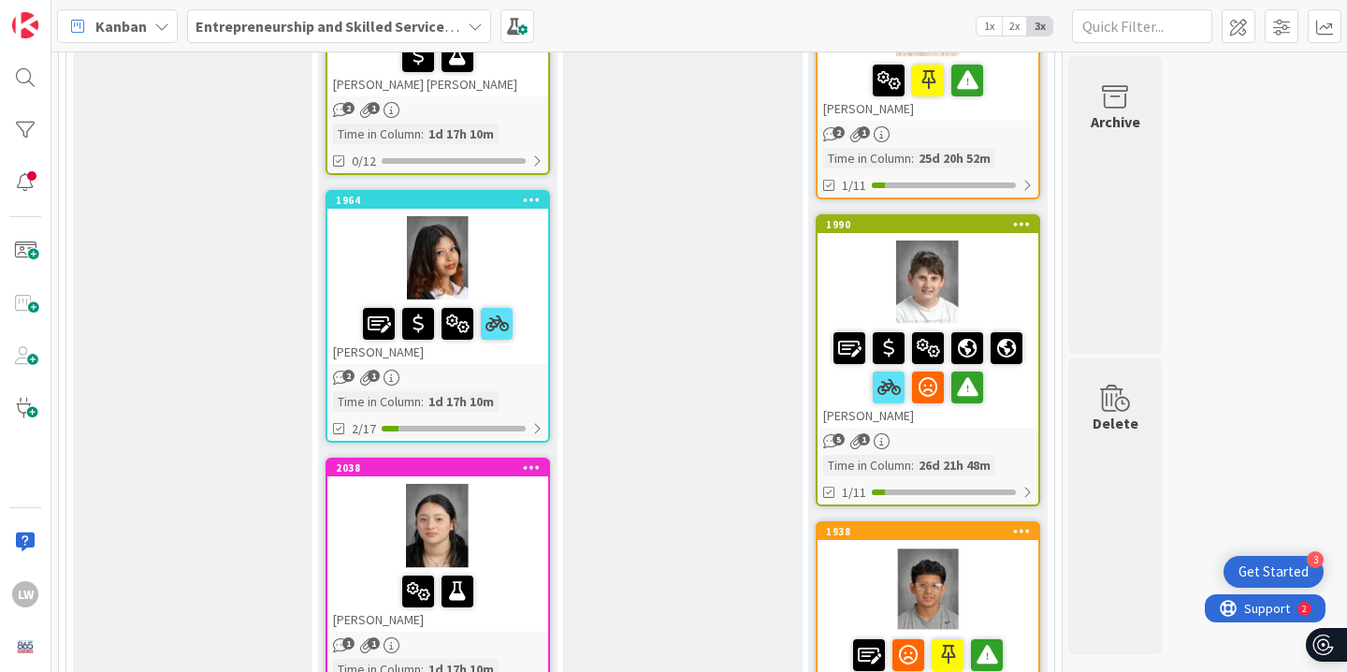
click at [1009, 279] on div at bounding box center [928, 282] width 221 height 84
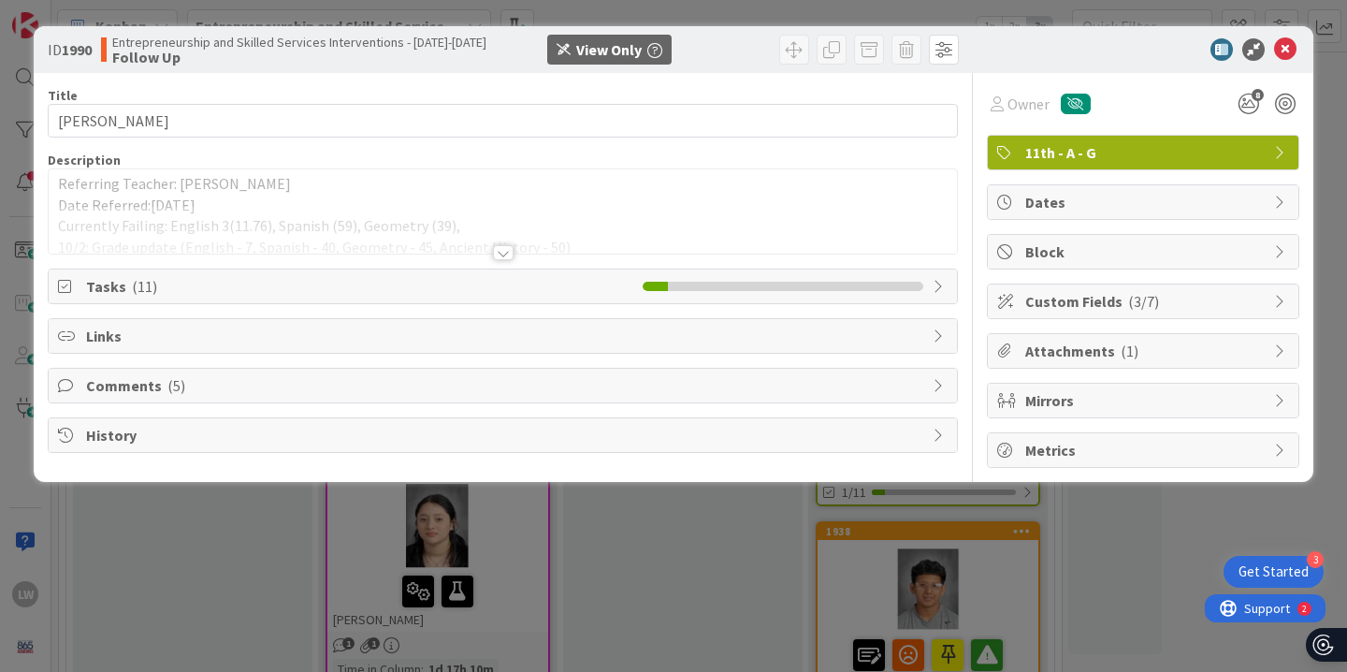
click at [500, 252] on div at bounding box center [503, 252] width 21 height 15
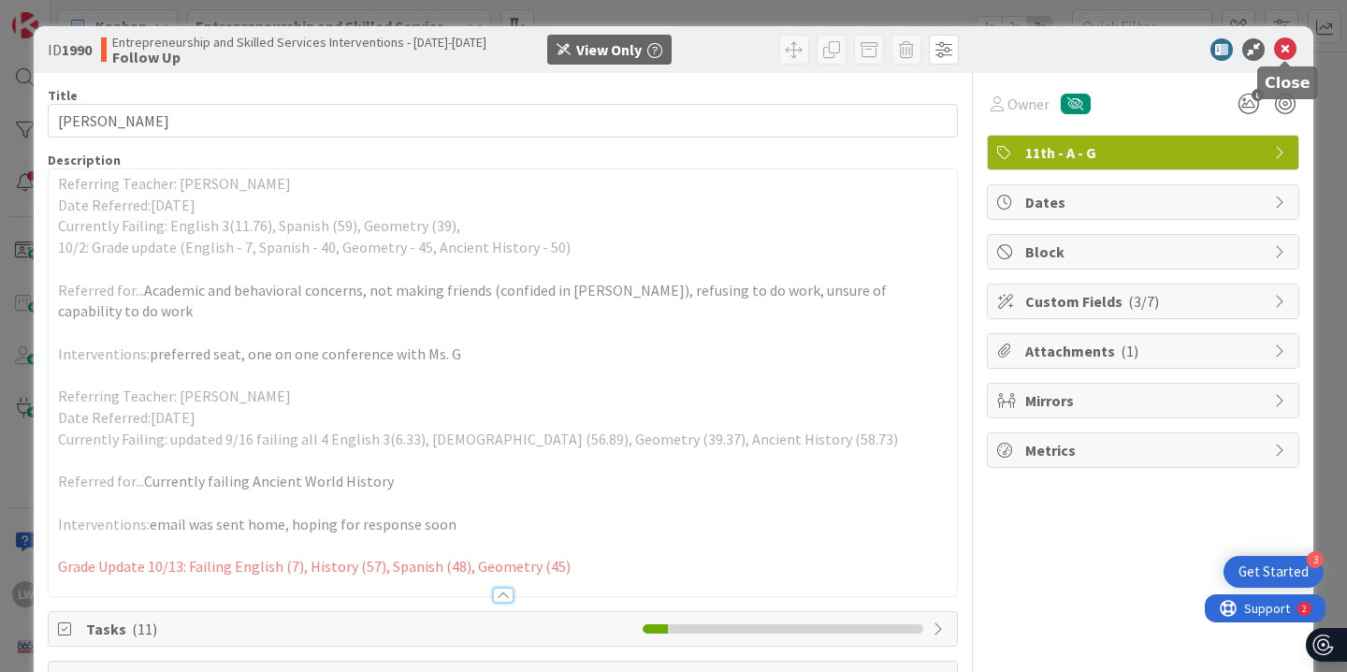
click at [1289, 48] on icon at bounding box center [1285, 49] width 22 height 22
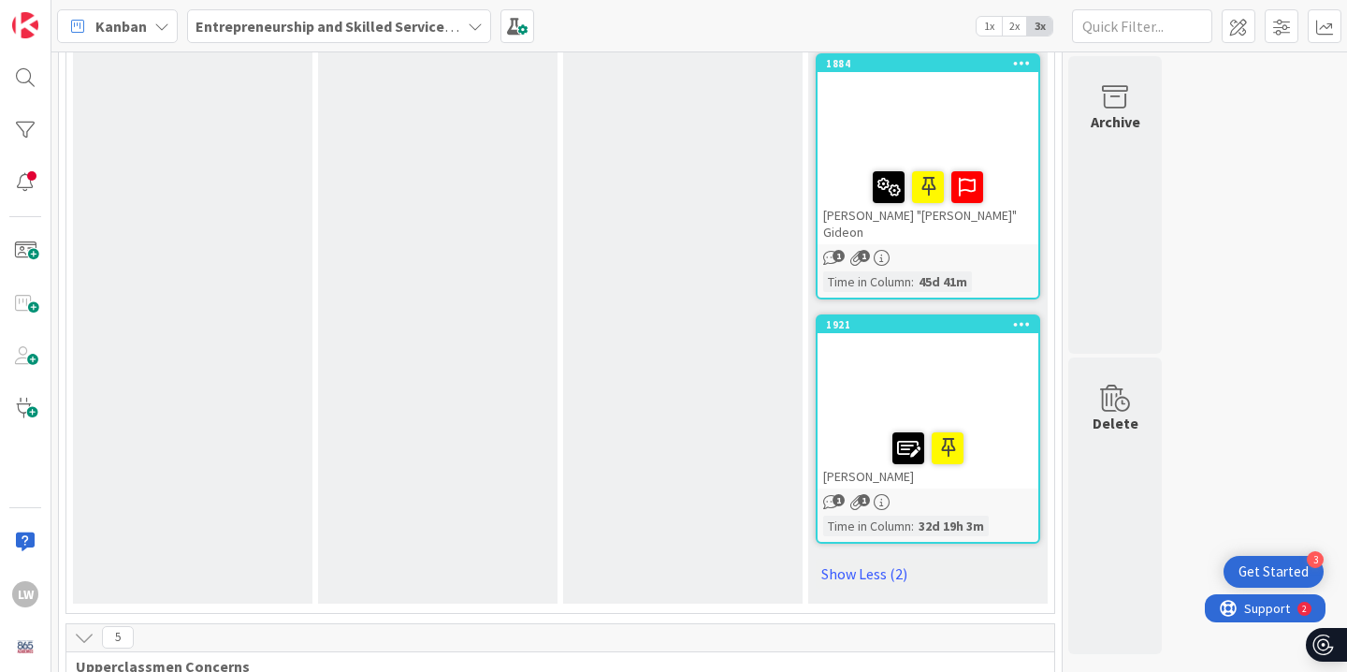
scroll to position [2451, 0]
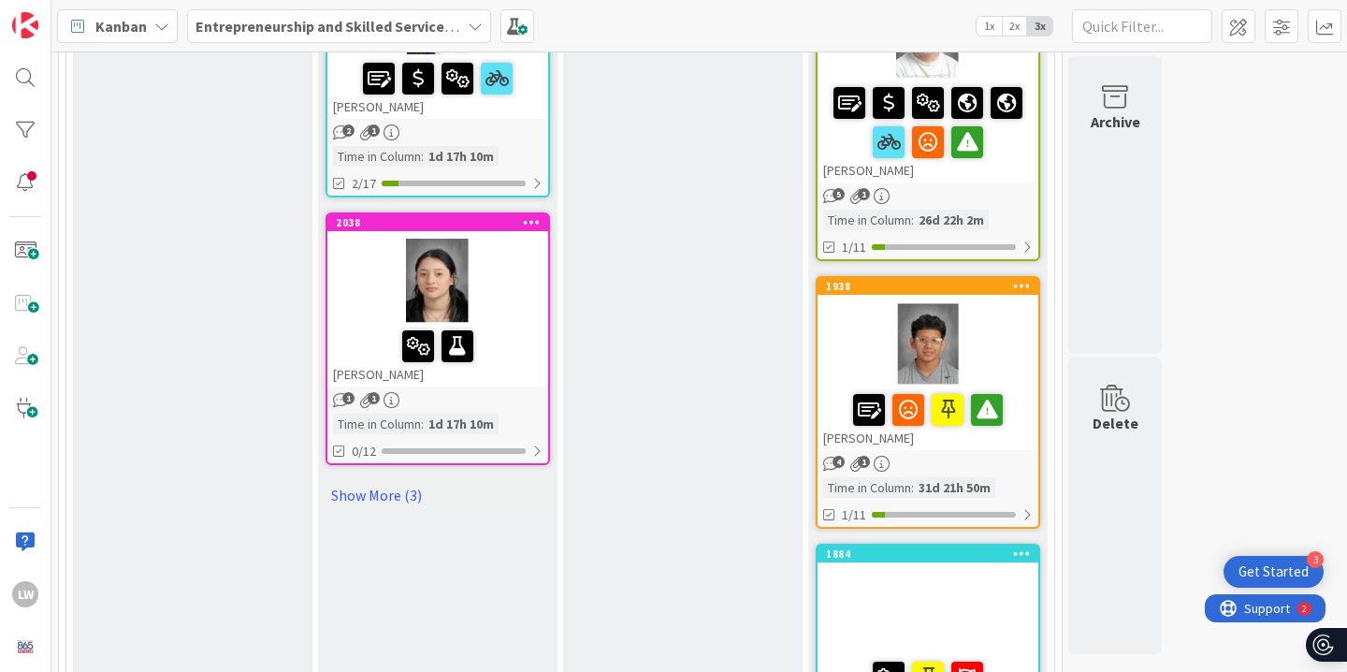
click at [863, 337] on div at bounding box center [928, 344] width 221 height 84
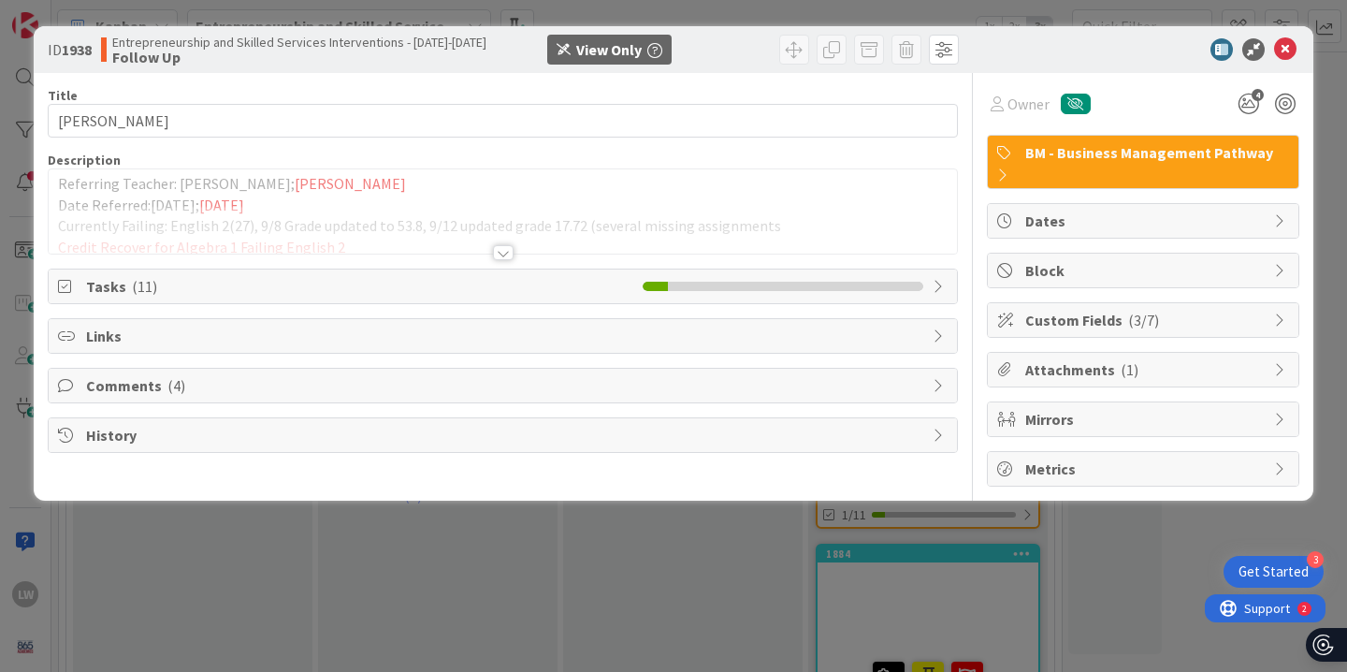
click at [502, 249] on div at bounding box center [503, 252] width 21 height 15
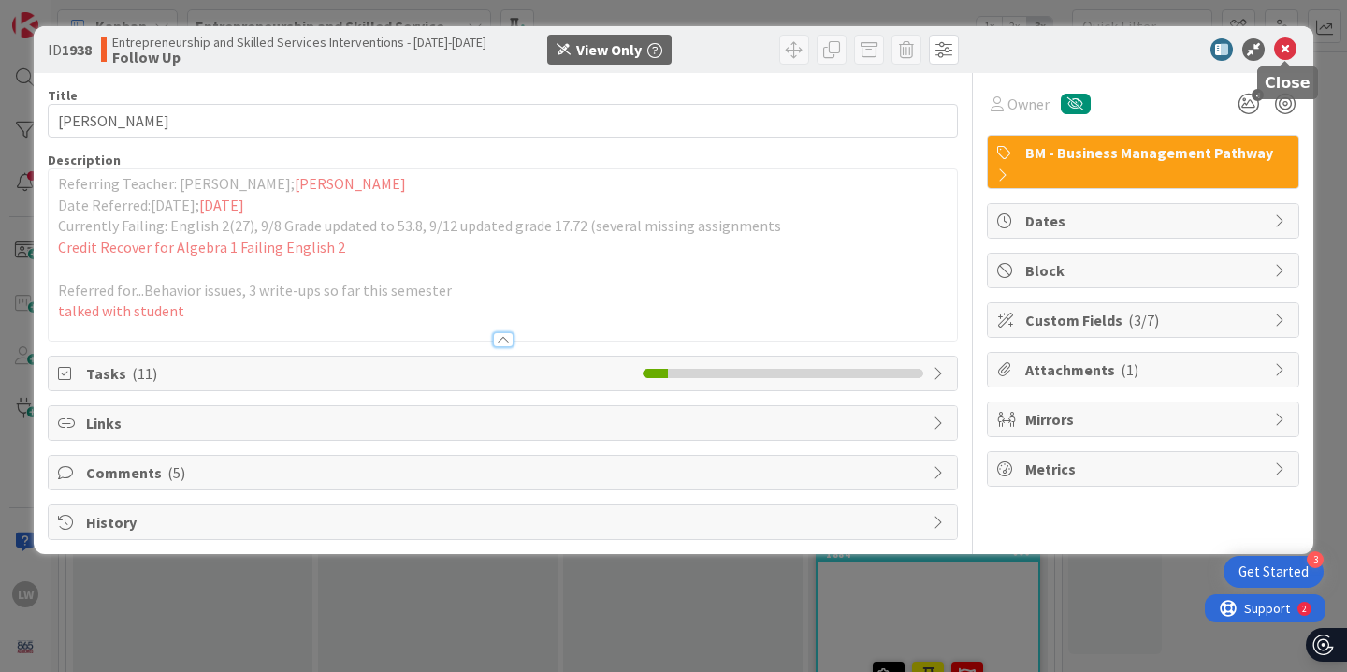
click at [1284, 51] on icon at bounding box center [1285, 49] width 22 height 22
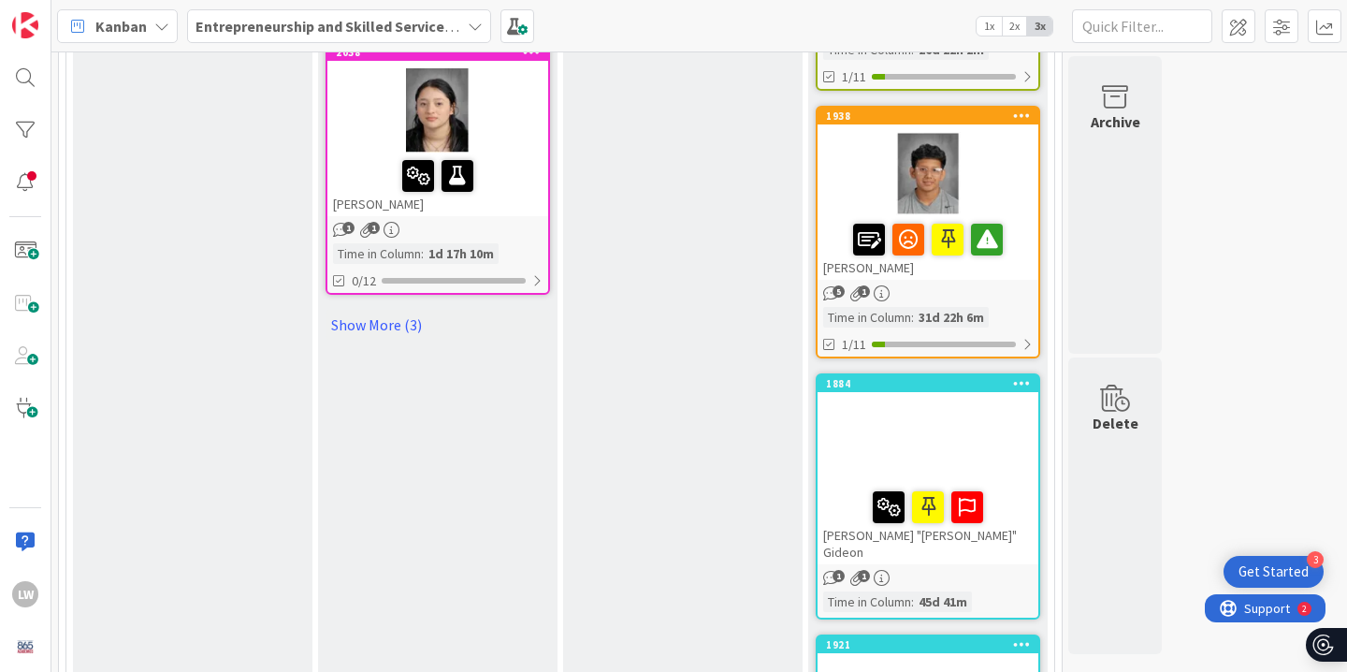
scroll to position [2607, 0]
